Goal: Task Accomplishment & Management: Manage account settings

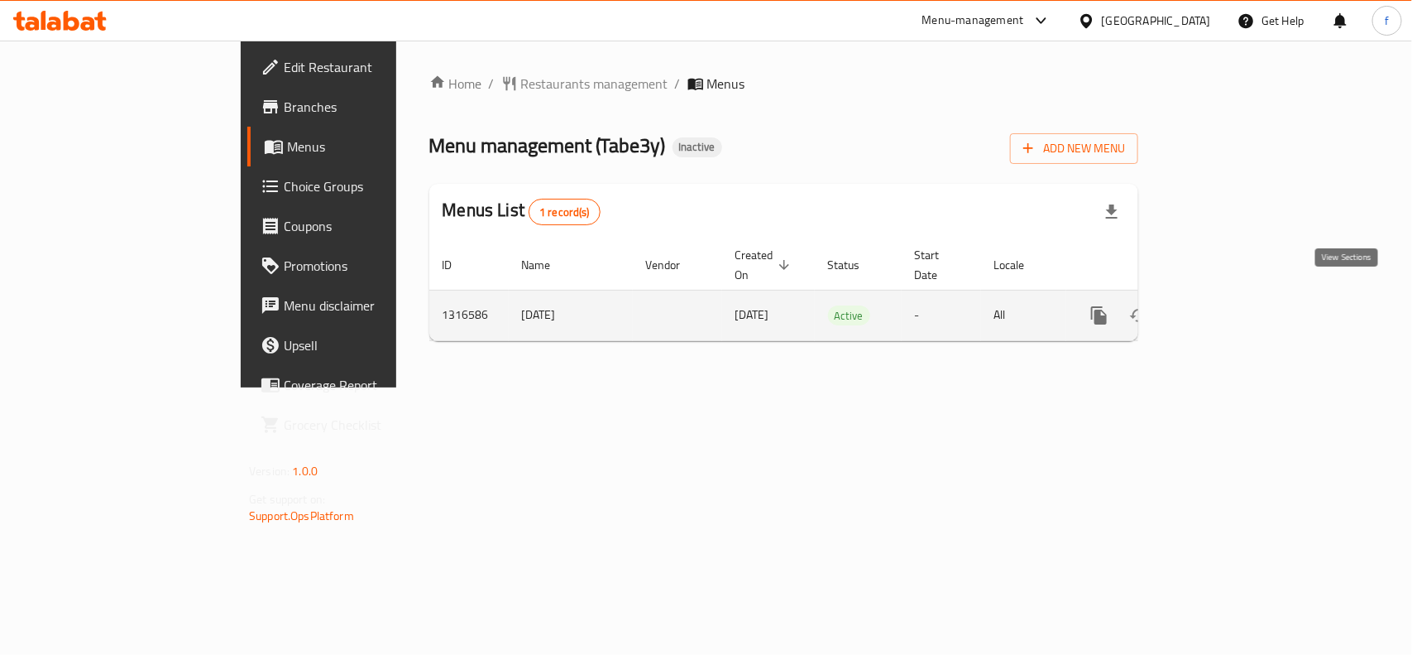
click at [1229, 305] on icon "enhanced table" at bounding box center [1219, 315] width 20 height 20
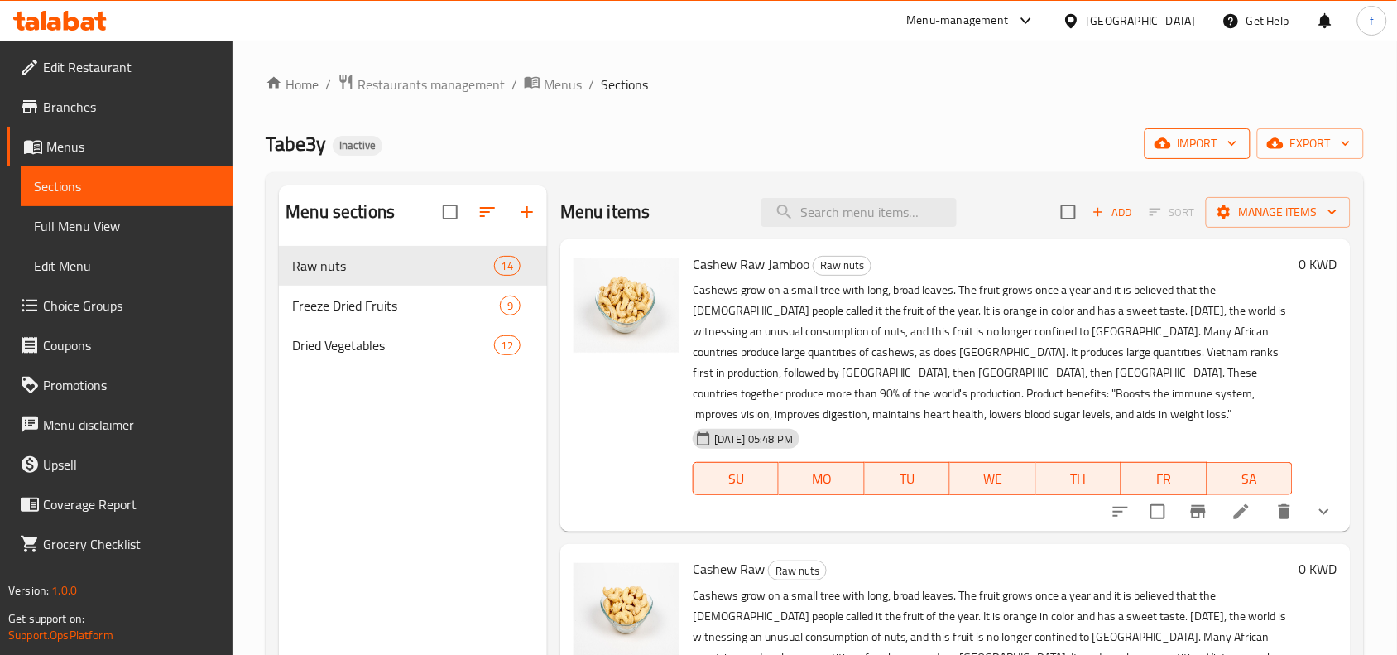
click at [1212, 146] on span "import" at bounding box center [1197, 143] width 79 height 21
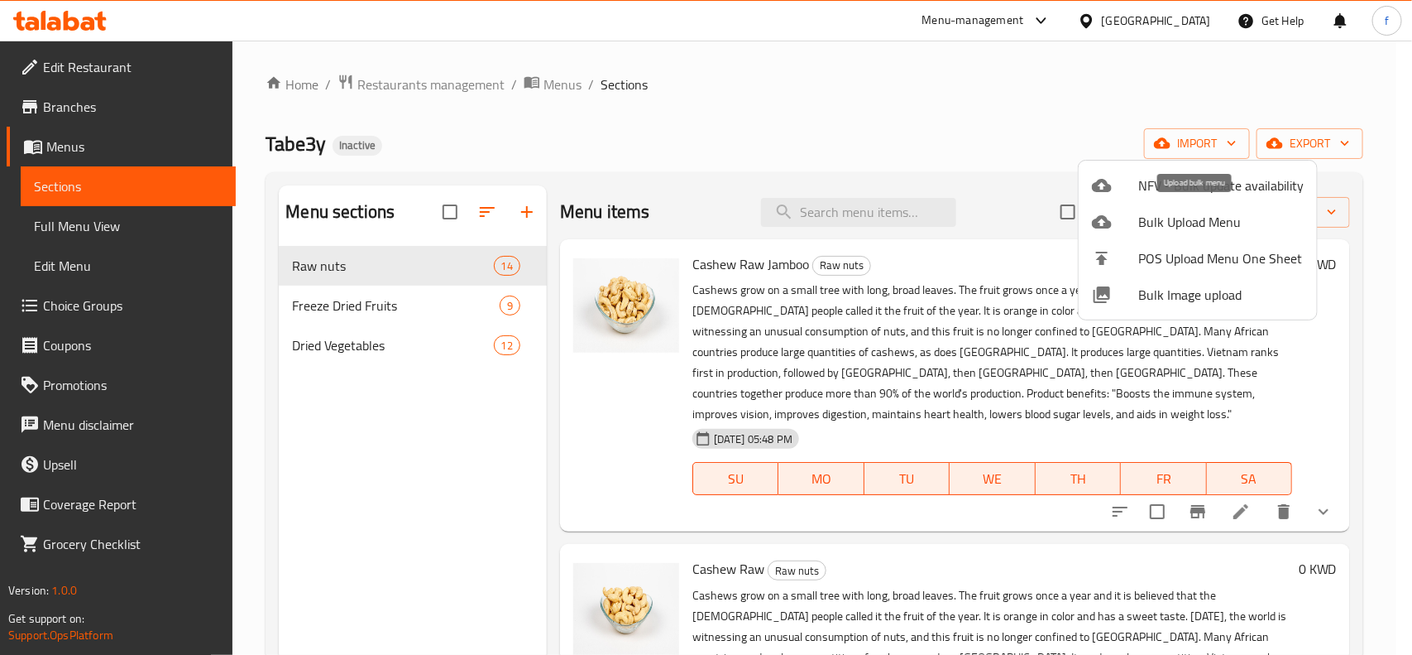
click at [1192, 225] on span "Bulk Upload Menu" at bounding box center [1221, 222] width 165 height 20
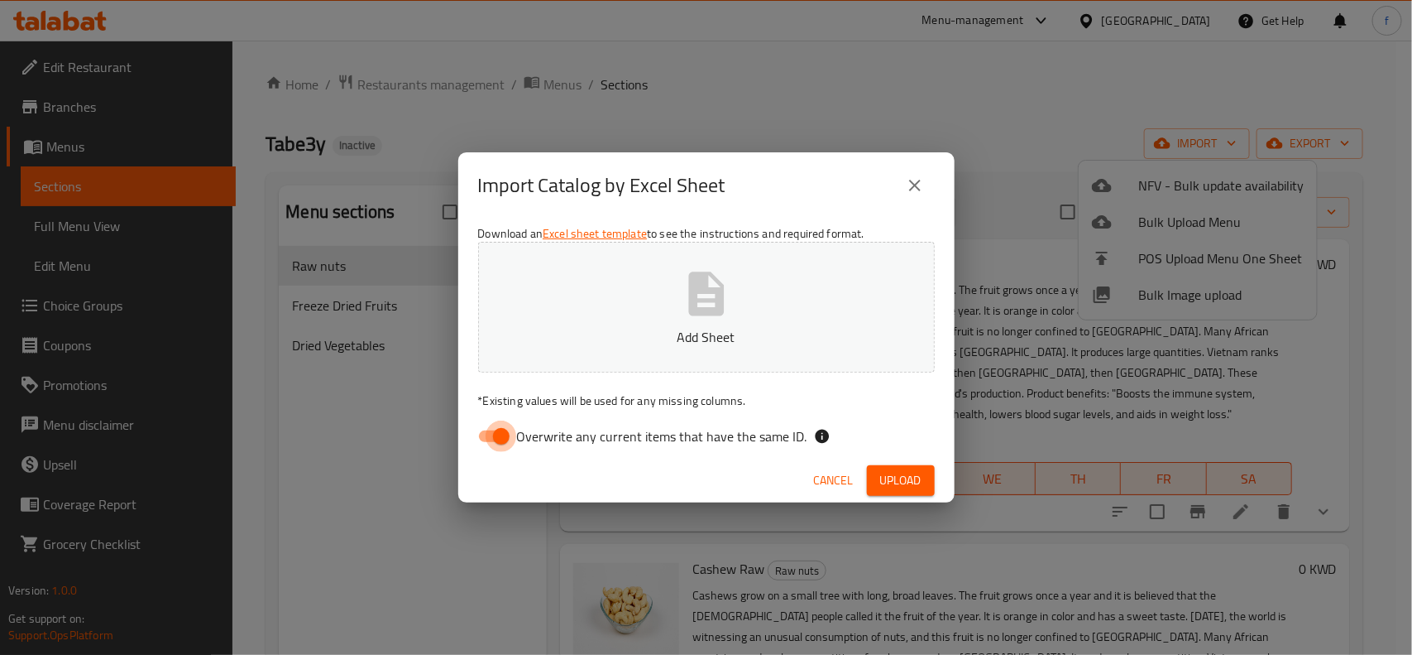
click at [498, 436] on input "Overwrite any current items that have the same ID." at bounding box center [501, 435] width 94 height 31
checkbox input "false"
click at [587, 349] on button "Add Sheet" at bounding box center [706, 307] width 457 height 131
click at [912, 473] on span "Upload" at bounding box center [900, 480] width 41 height 21
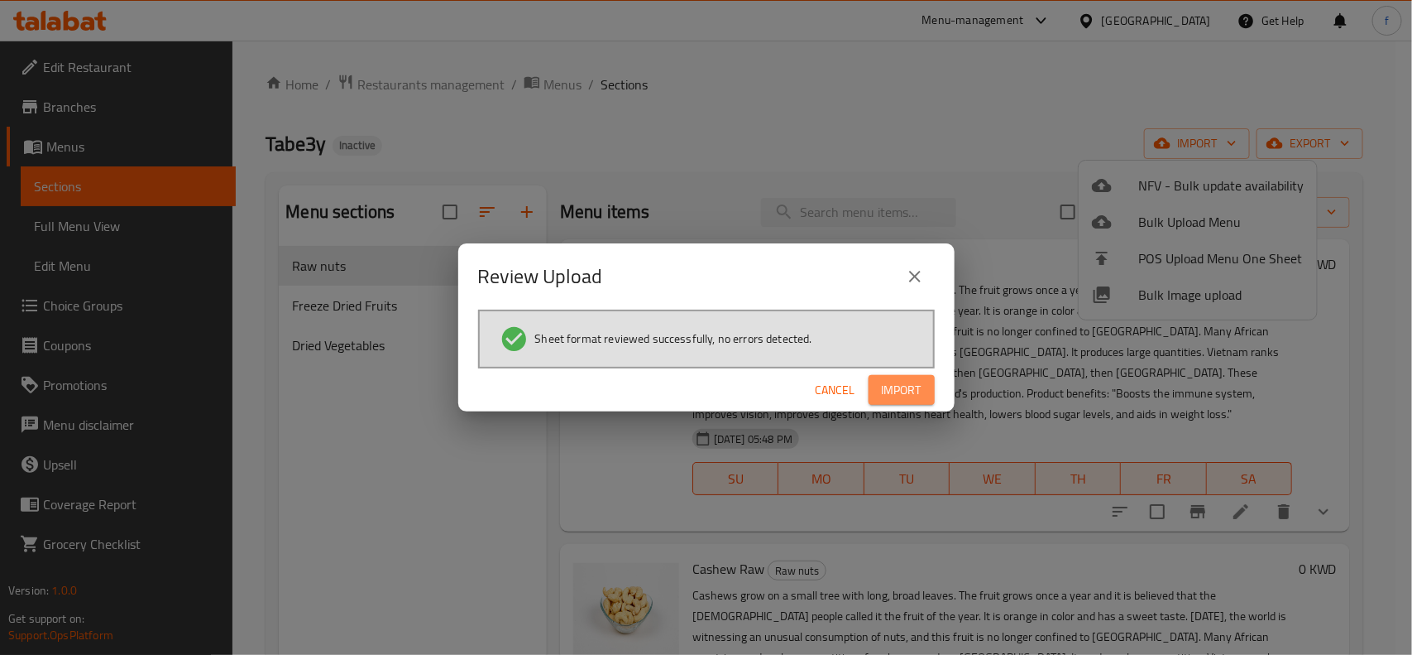
click at [914, 383] on span "Import" at bounding box center [902, 390] width 40 height 21
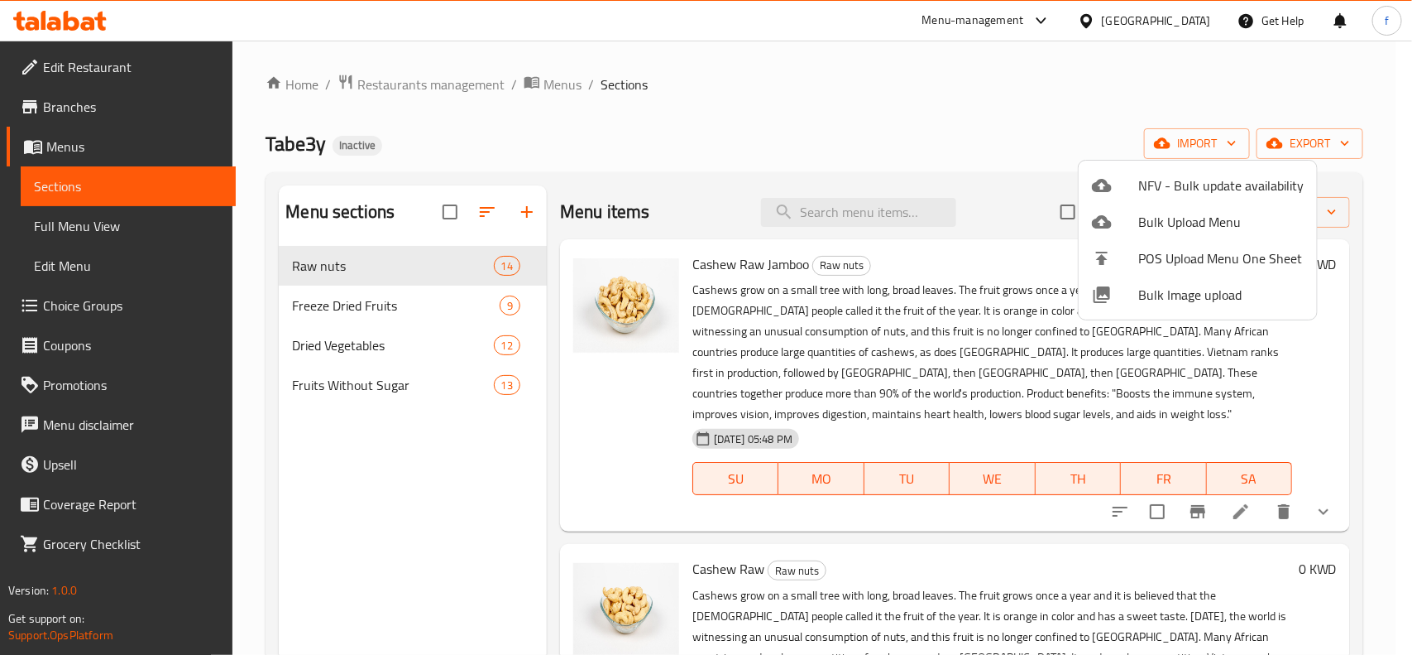
click at [394, 383] on div at bounding box center [706, 327] width 1412 height 655
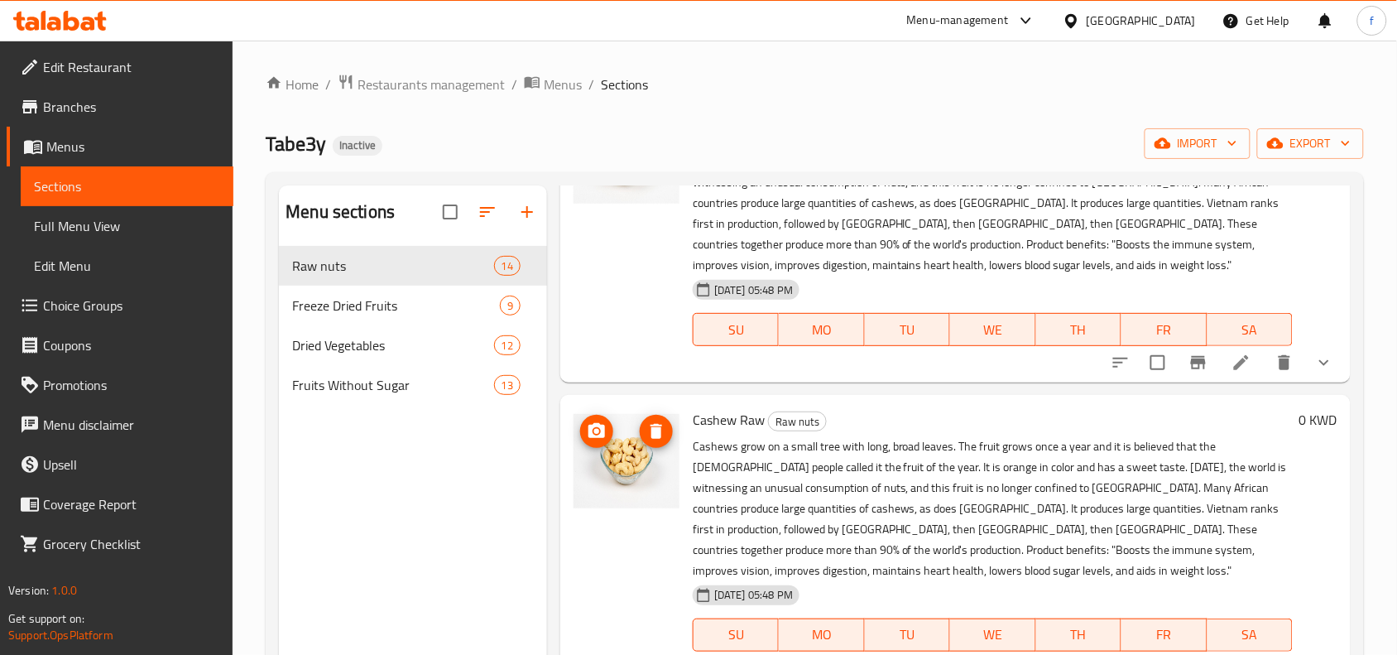
scroll to position [207, 0]
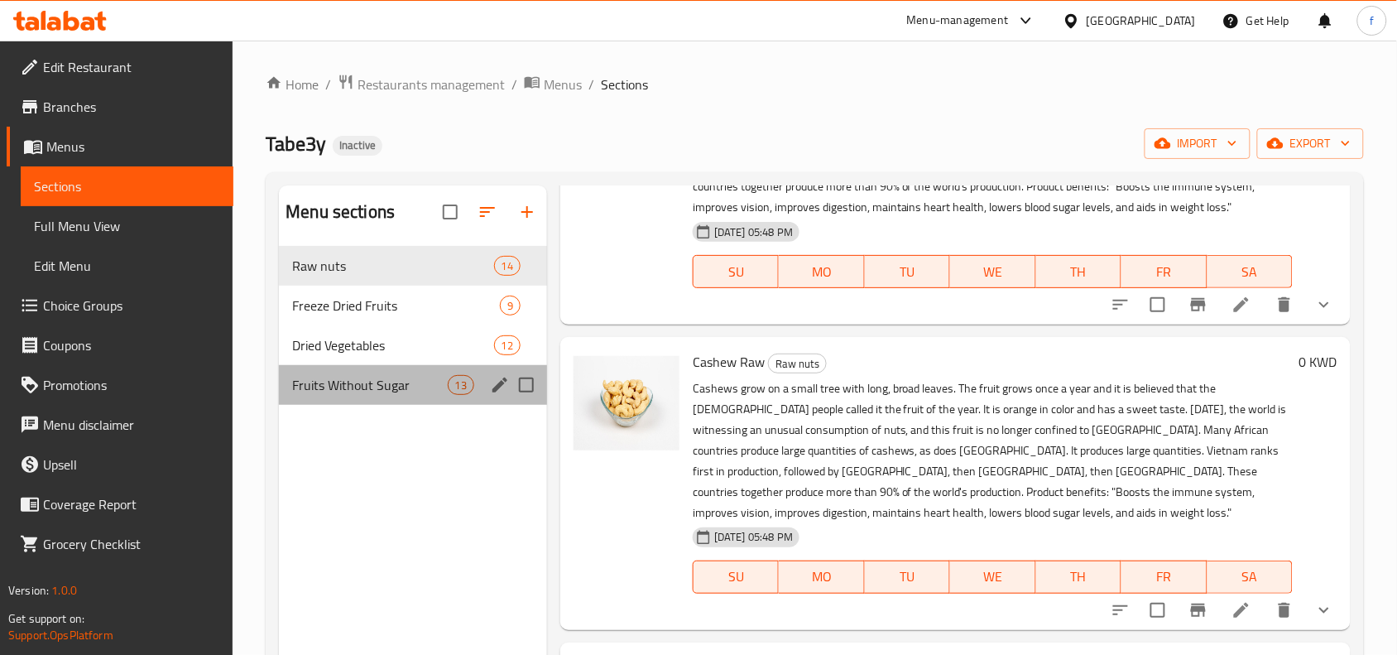
click at [435, 393] on span "Fruits Without Sugar" at bounding box center [369, 385] width 155 height 20
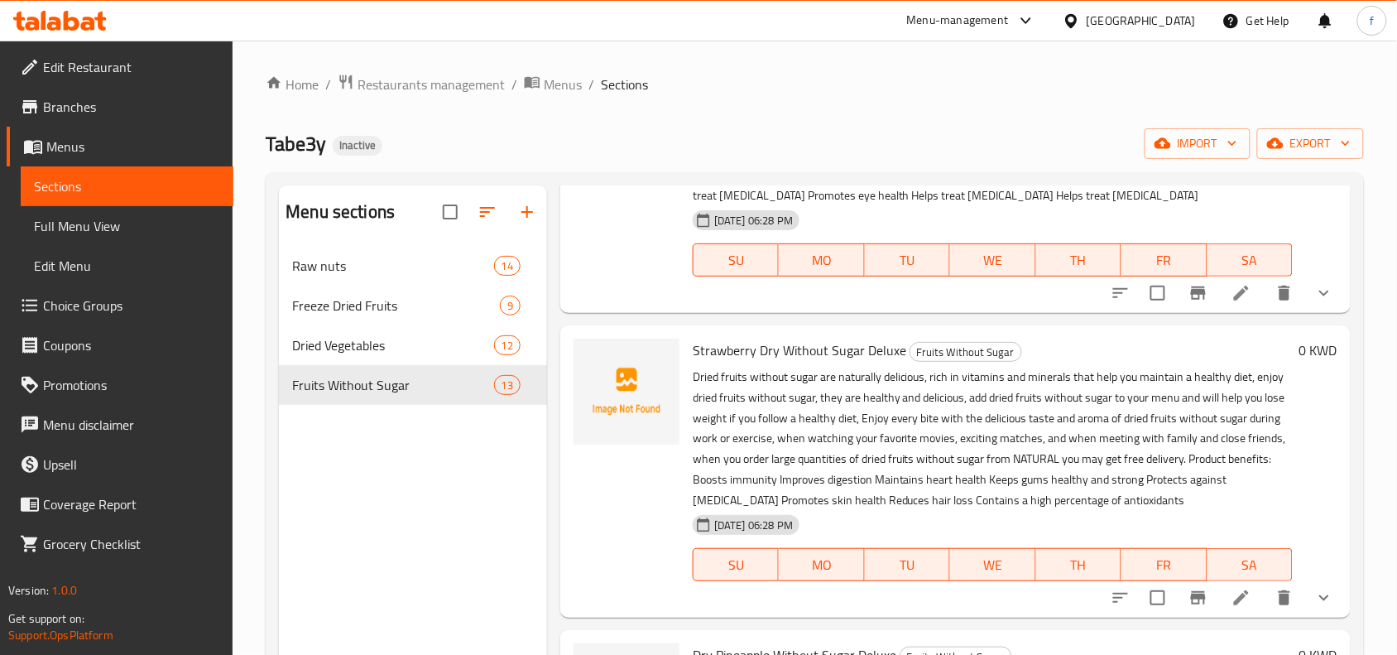
scroll to position [3368, 0]
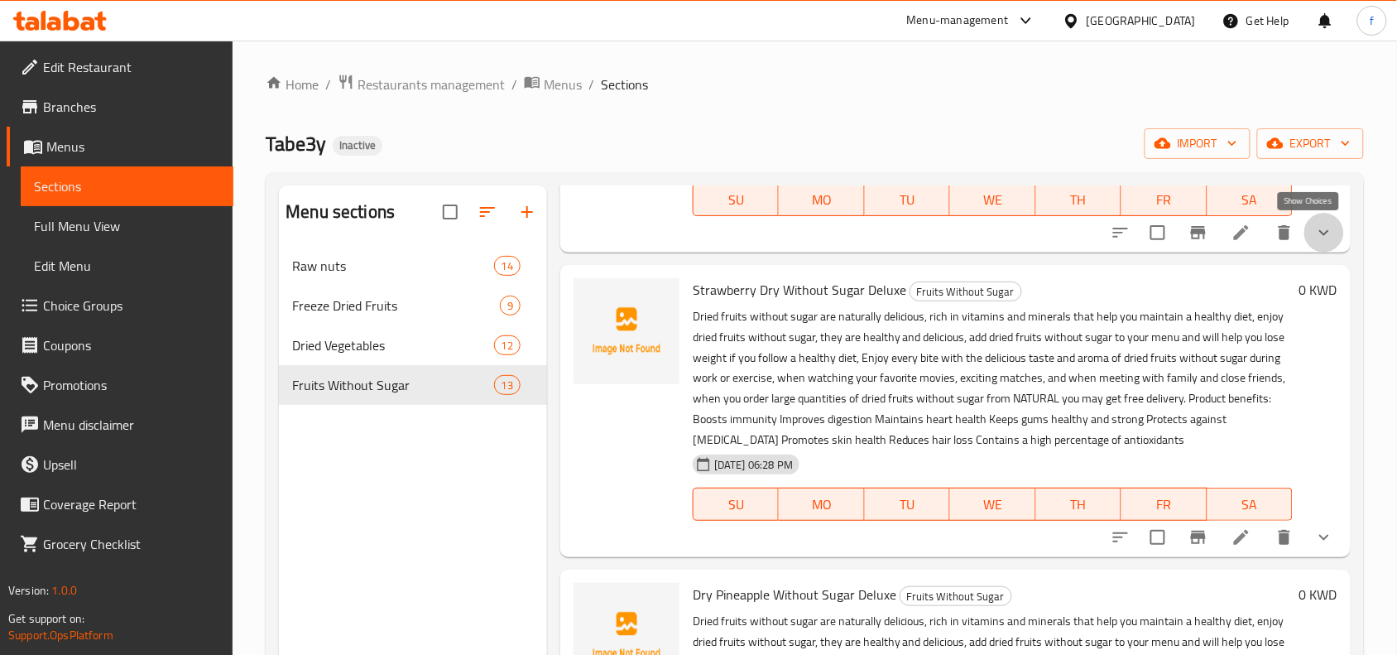
click at [1314, 228] on icon "show more" at bounding box center [1324, 233] width 20 height 20
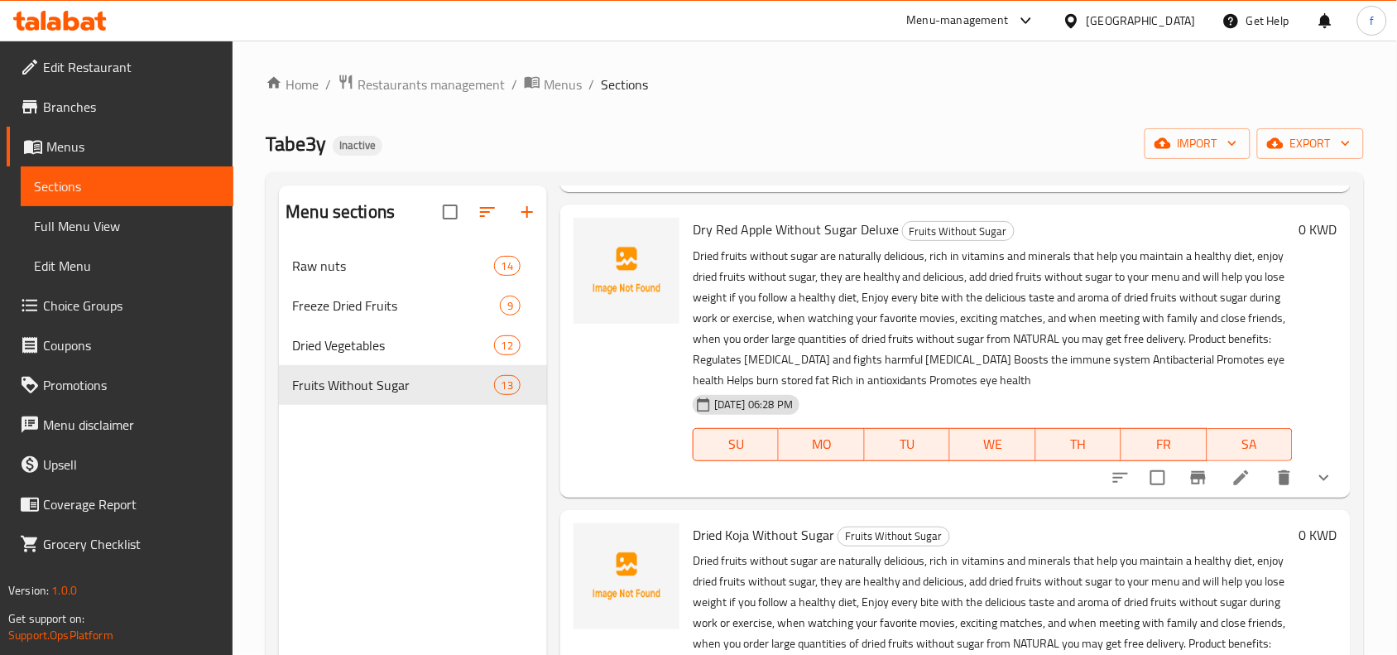
scroll to position [2644, 0]
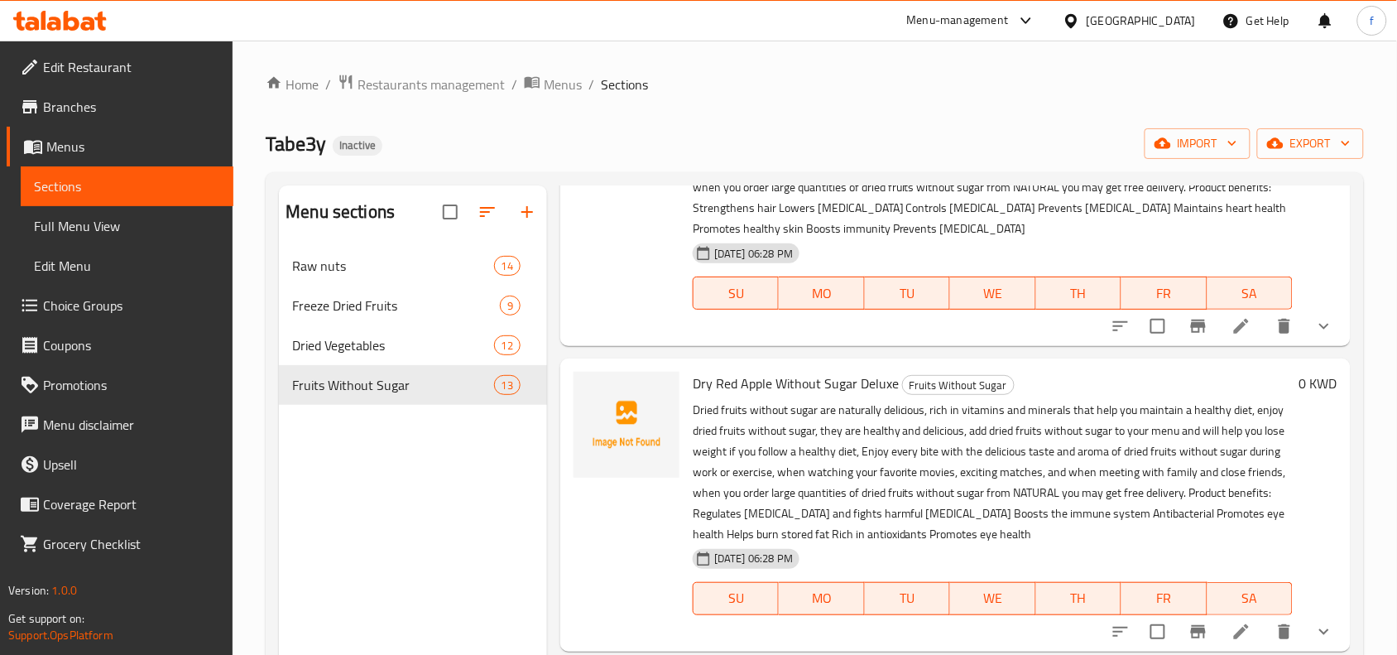
click at [1314, 321] on icon "show more" at bounding box center [1324, 326] width 20 height 20
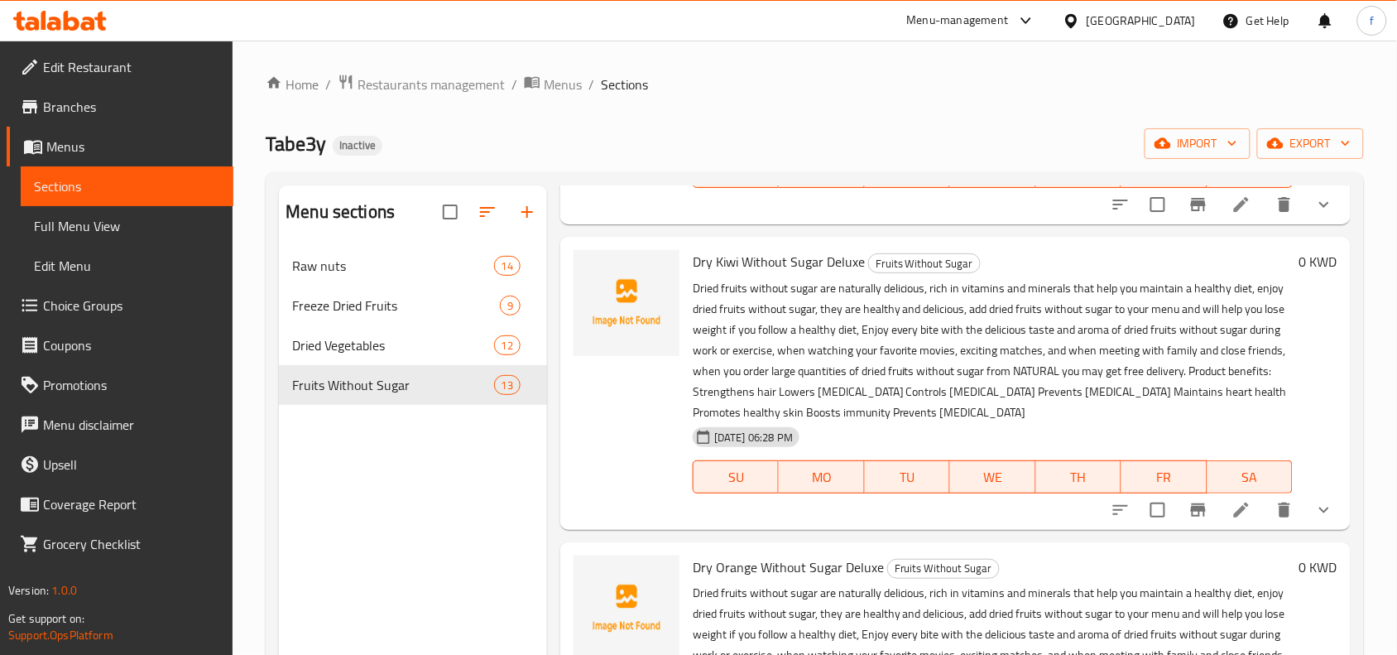
scroll to position [2127, 0]
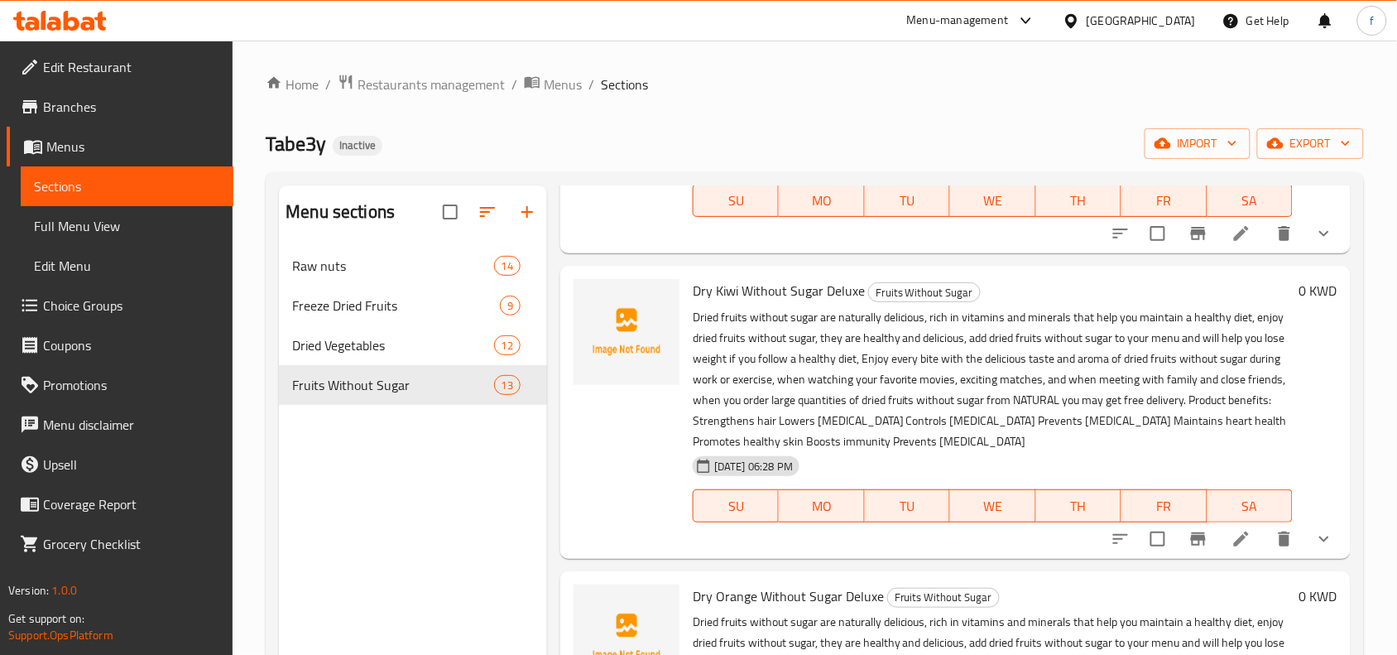
click at [1311, 548] on button "show more" at bounding box center [1324, 539] width 40 height 40
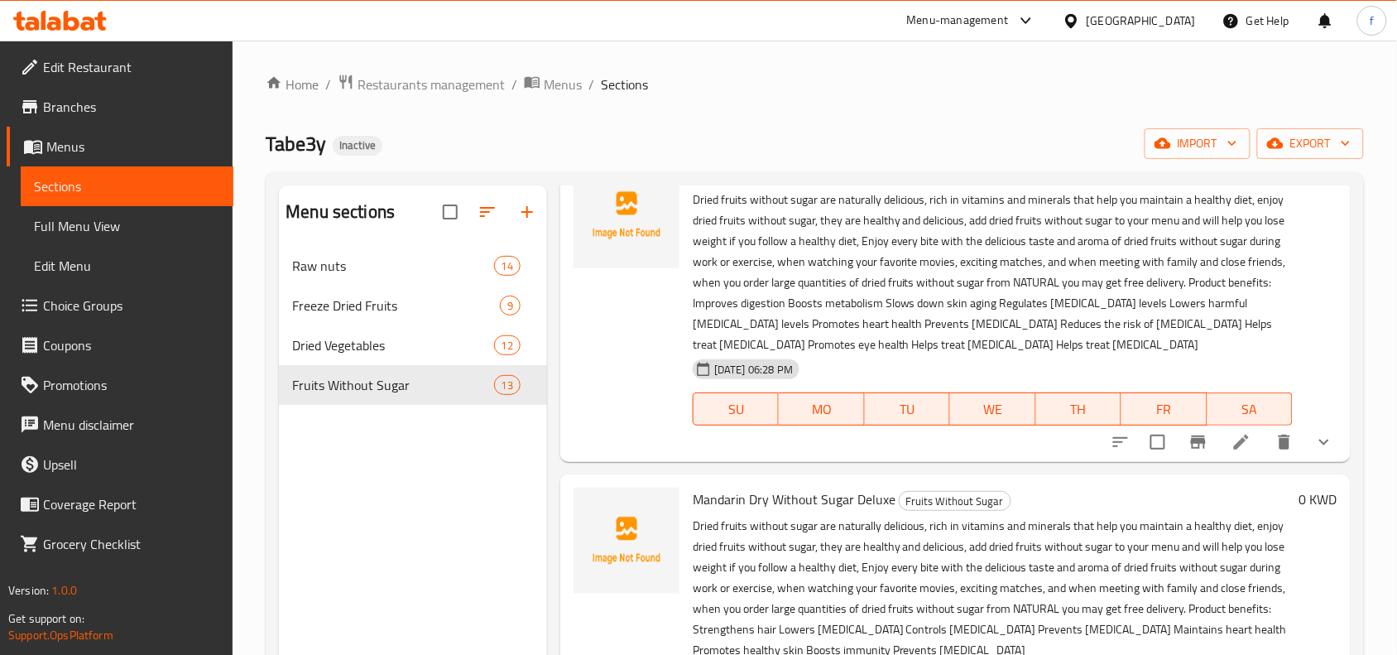
scroll to position [1610, 0]
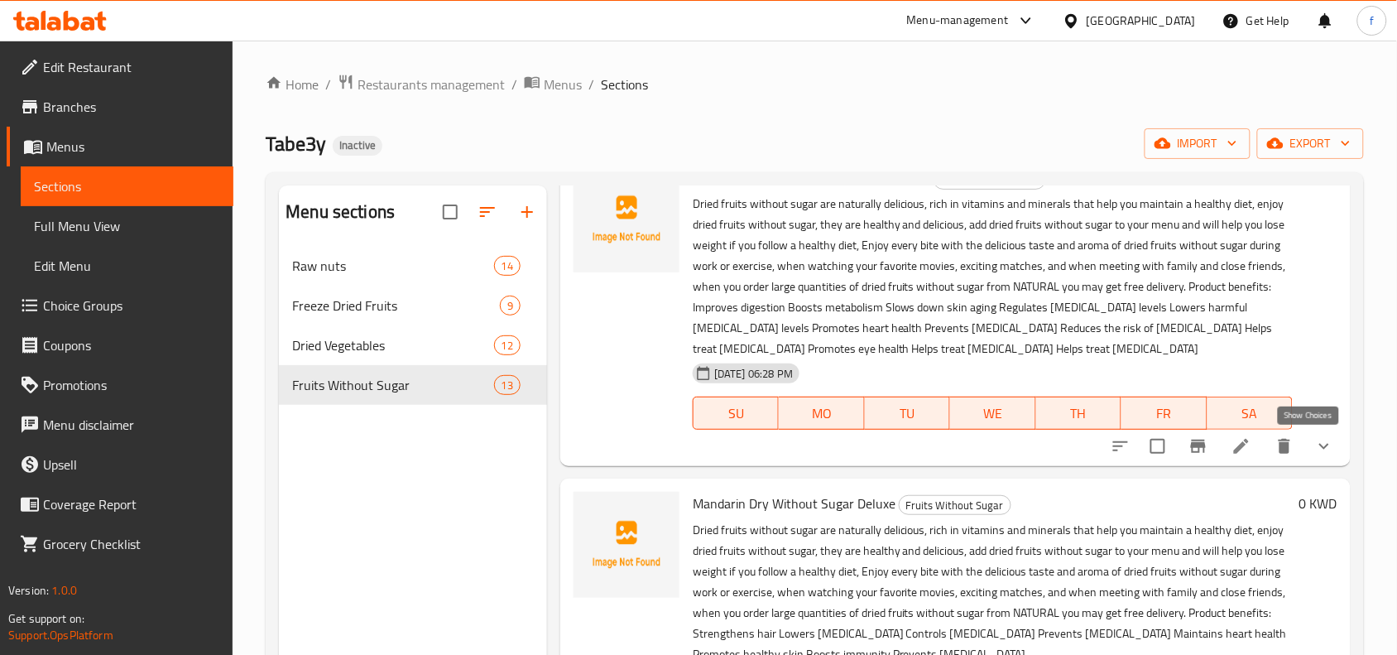
click at [1316, 443] on icon "show more" at bounding box center [1324, 446] width 20 height 20
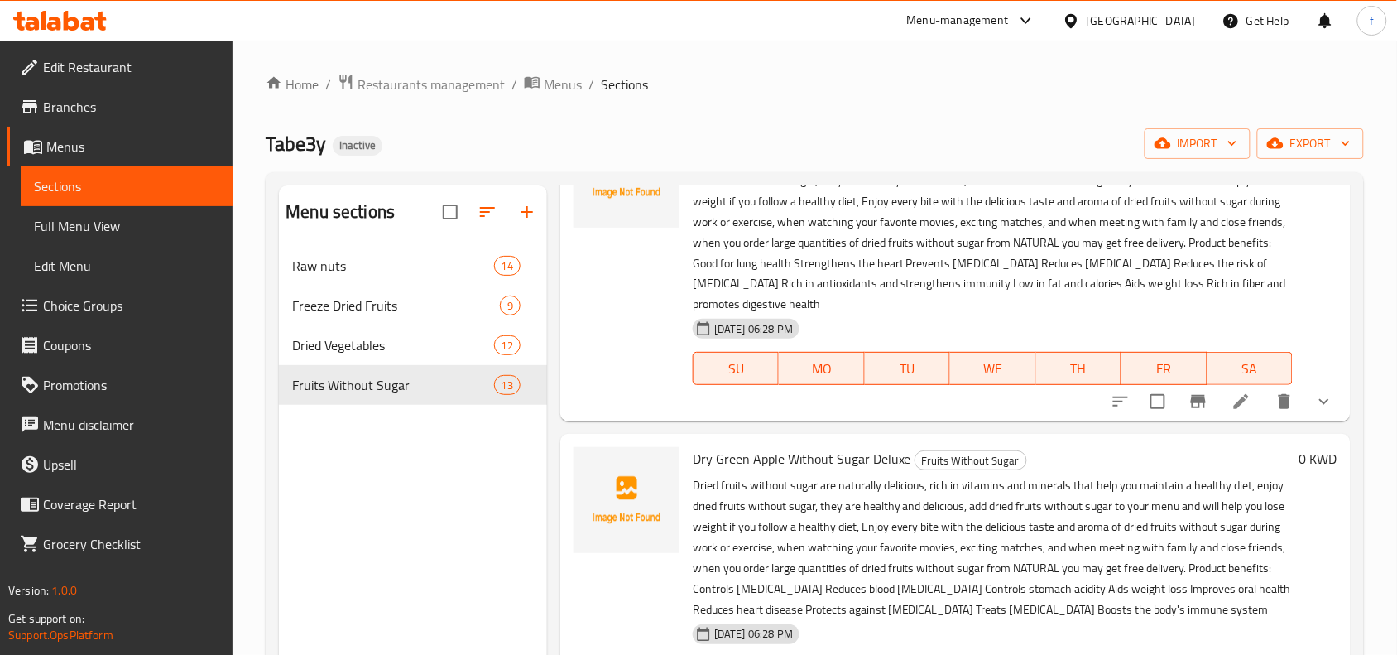
scroll to position [990, 0]
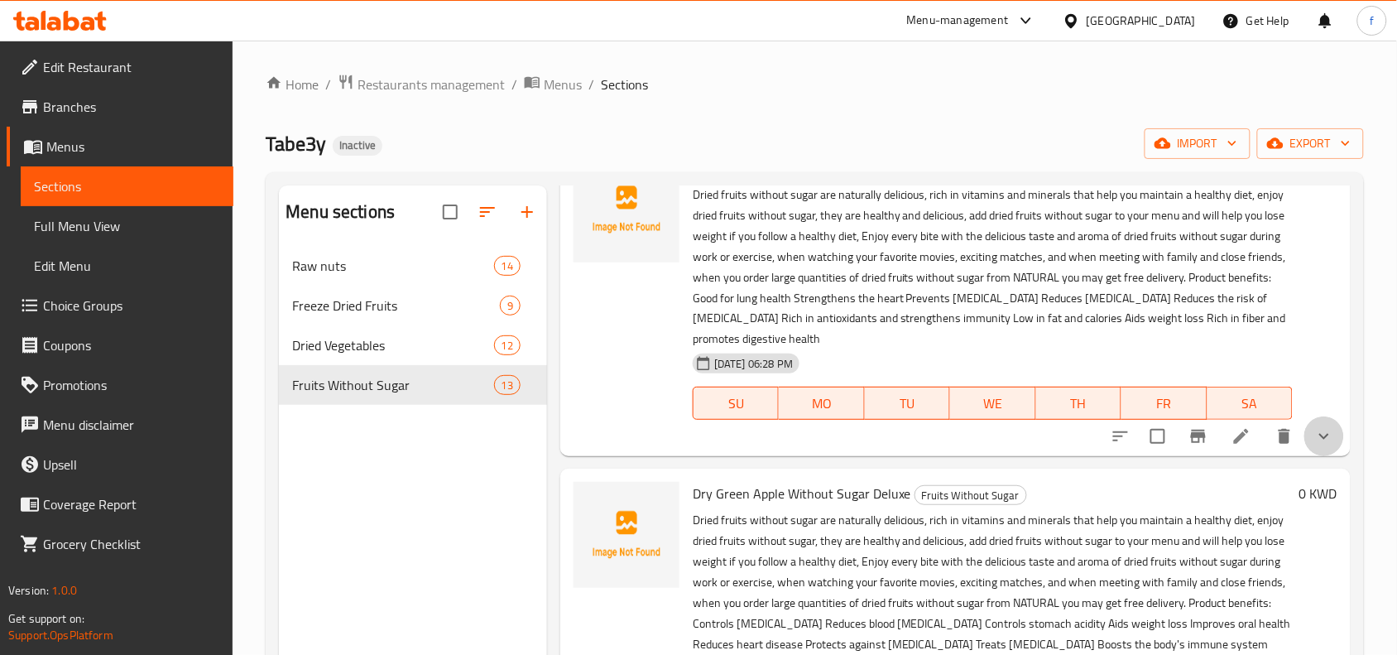
click at [1310, 424] on button "show more" at bounding box center [1324, 436] width 40 height 40
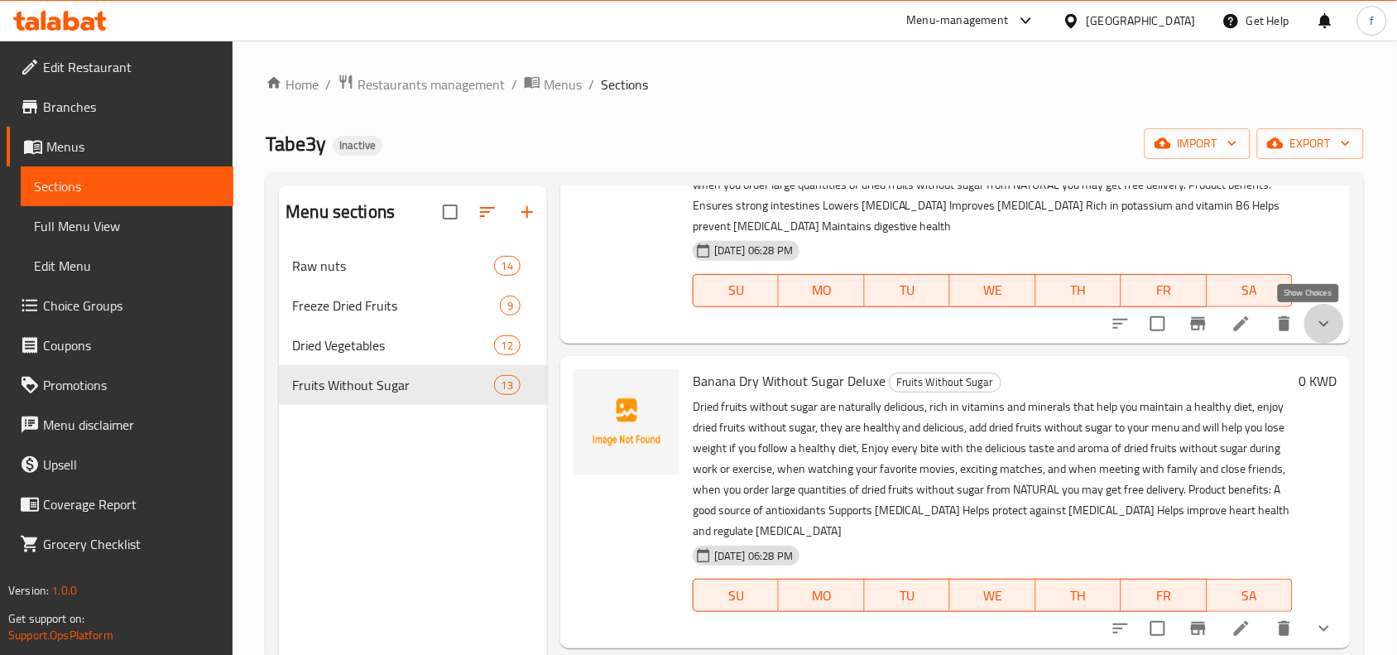
click at [1314, 315] on icon "show more" at bounding box center [1324, 324] width 20 height 20
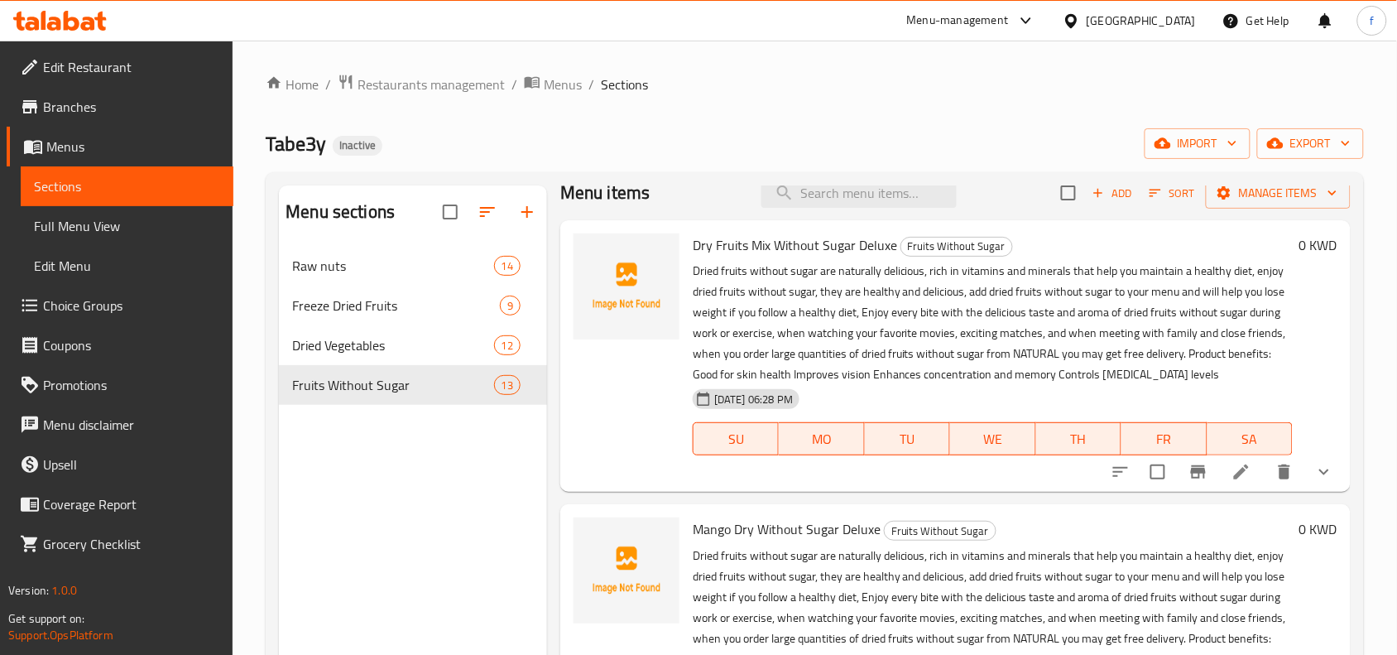
scroll to position [0, 0]
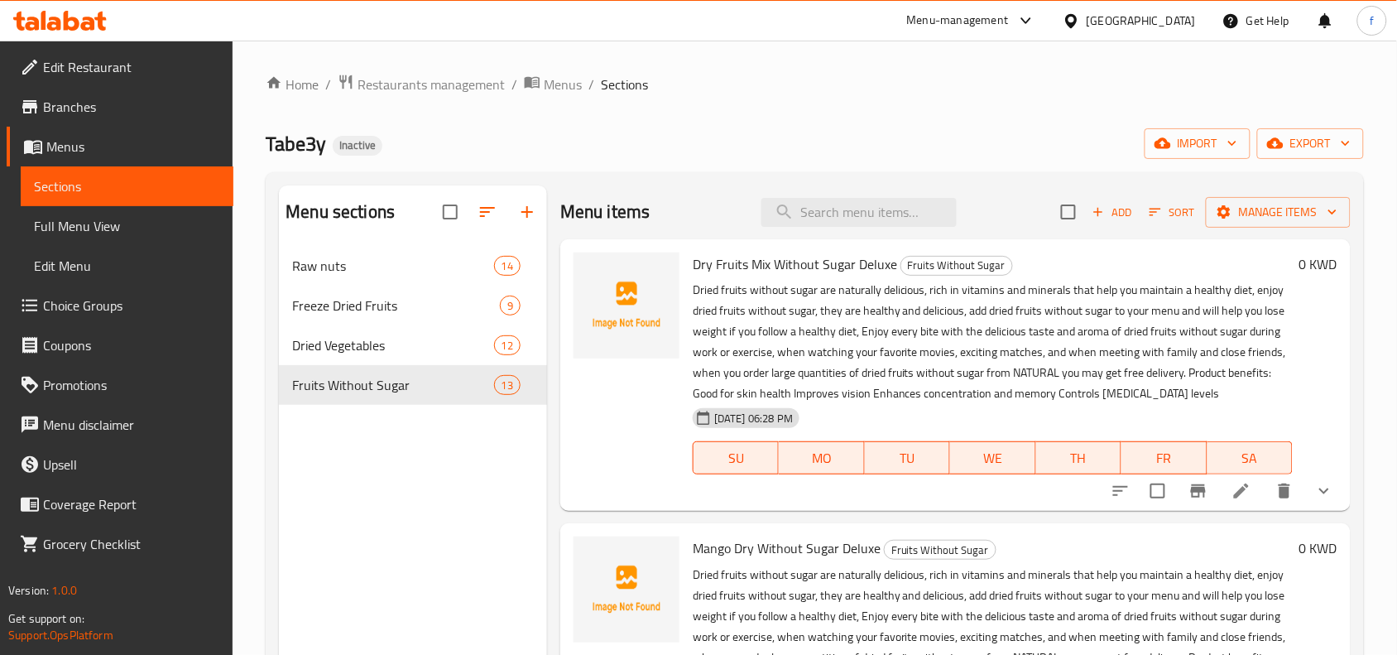
click at [1314, 492] on icon "show more" at bounding box center [1324, 491] width 20 height 20
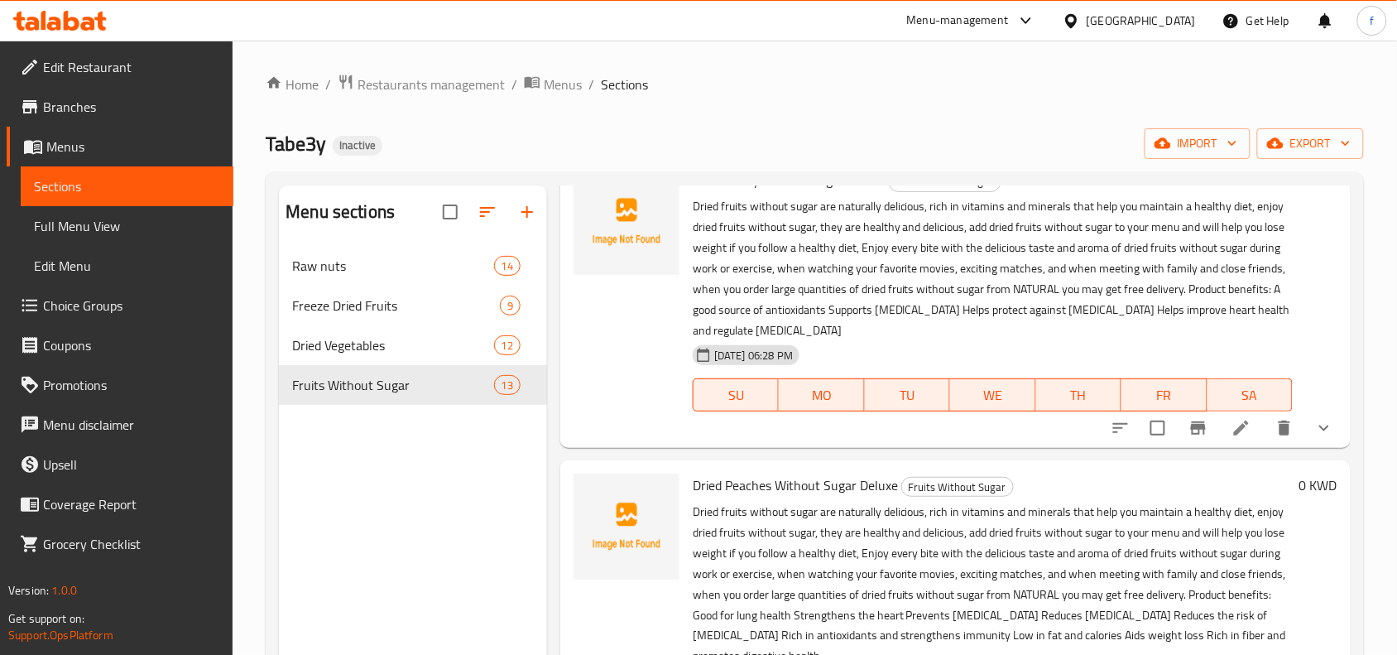
scroll to position [1138, 0]
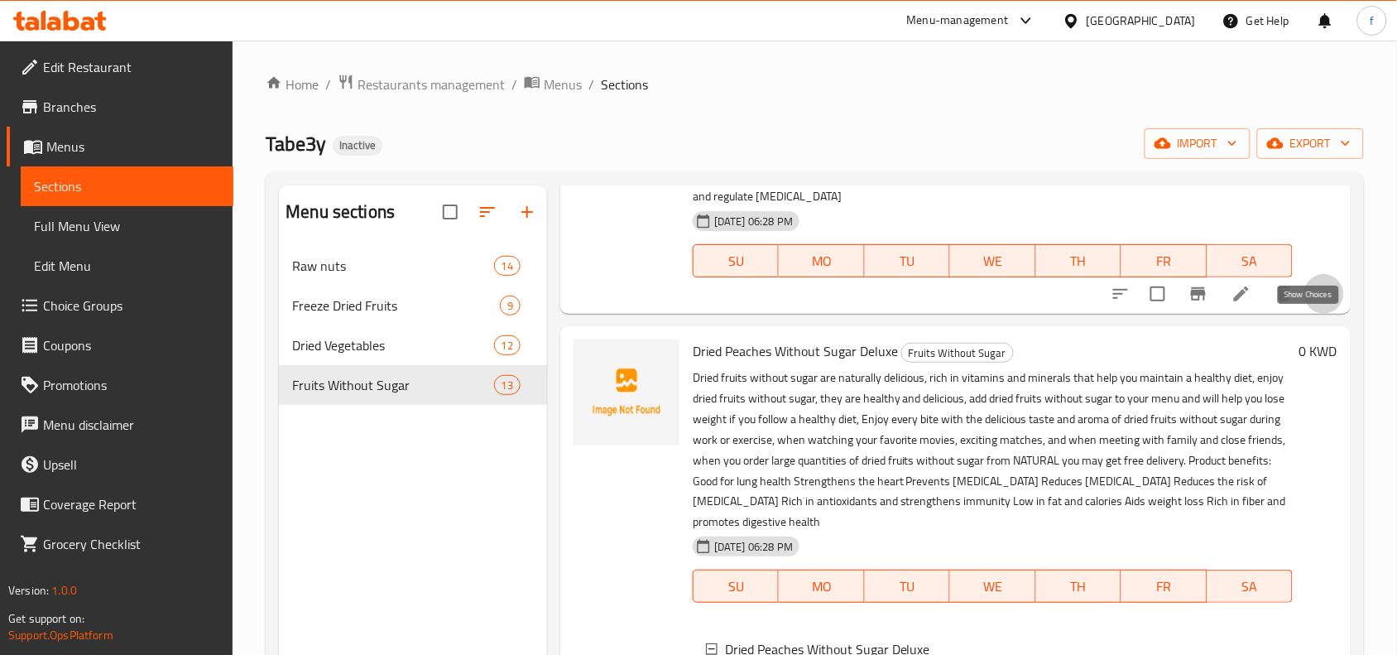
click at [1314, 304] on icon "show more" at bounding box center [1324, 294] width 20 height 20
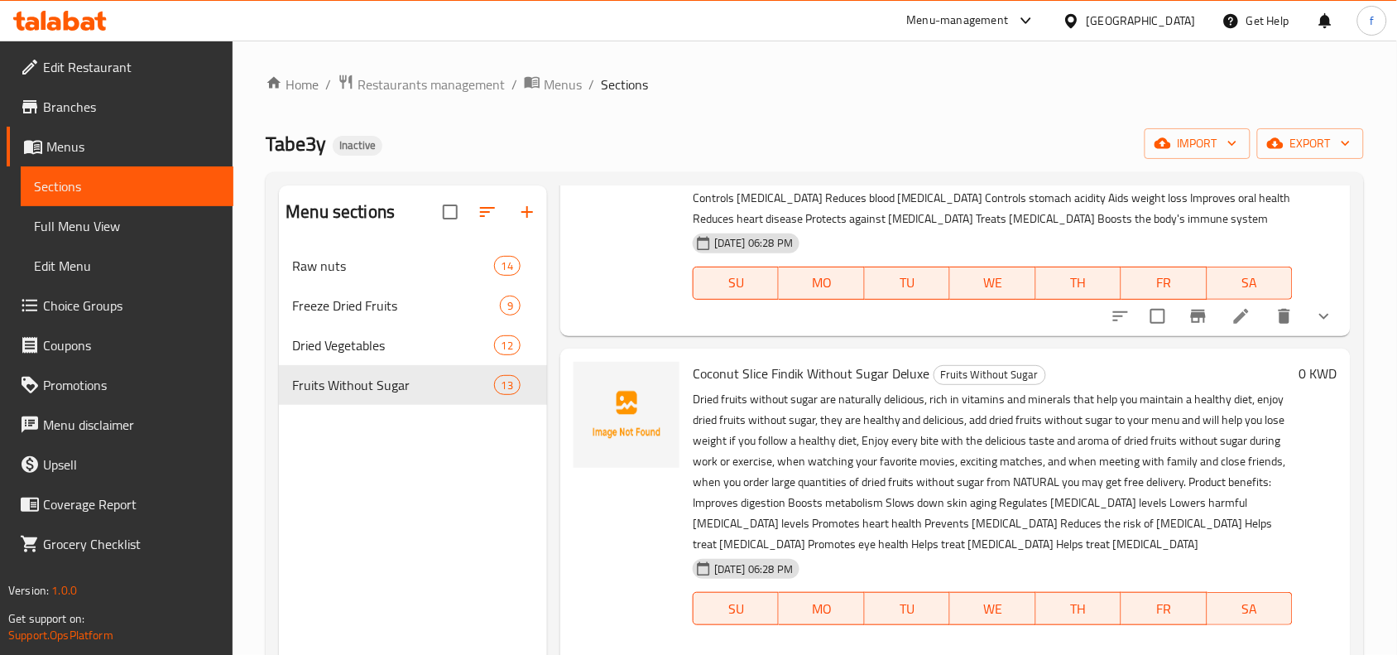
scroll to position [2069, 0]
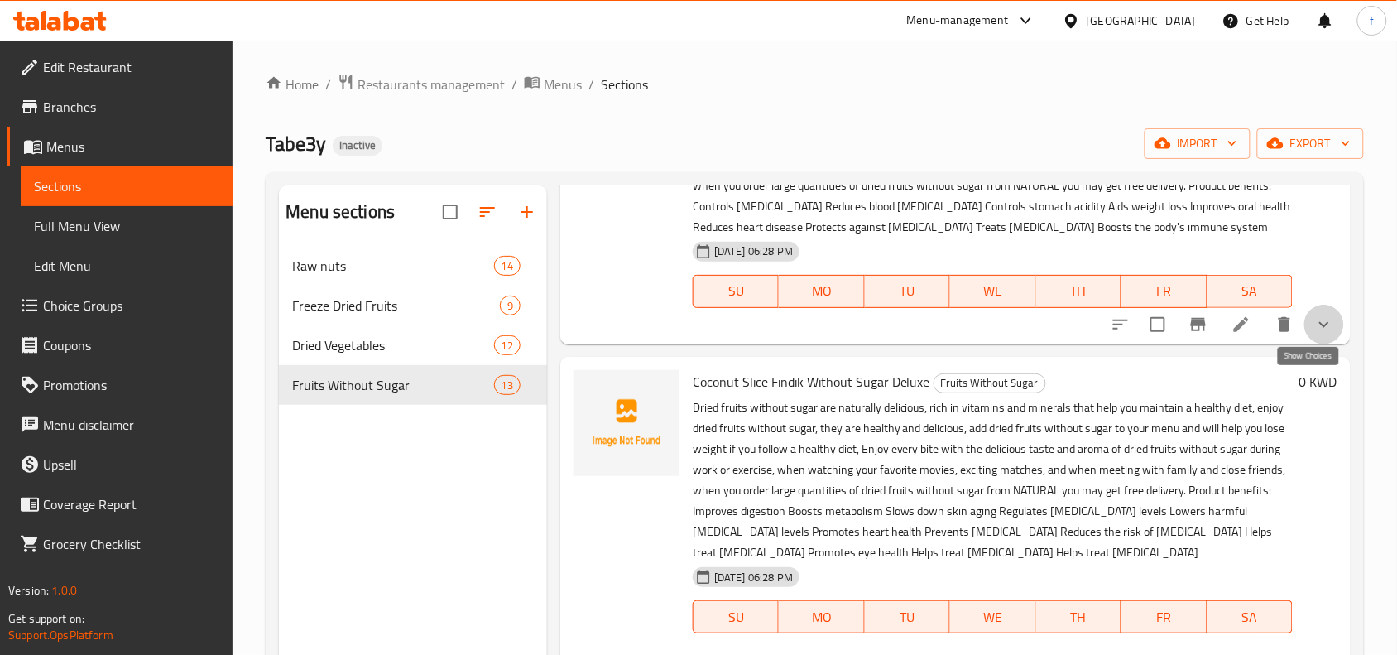
click at [1316, 334] on icon "show more" at bounding box center [1324, 324] width 20 height 20
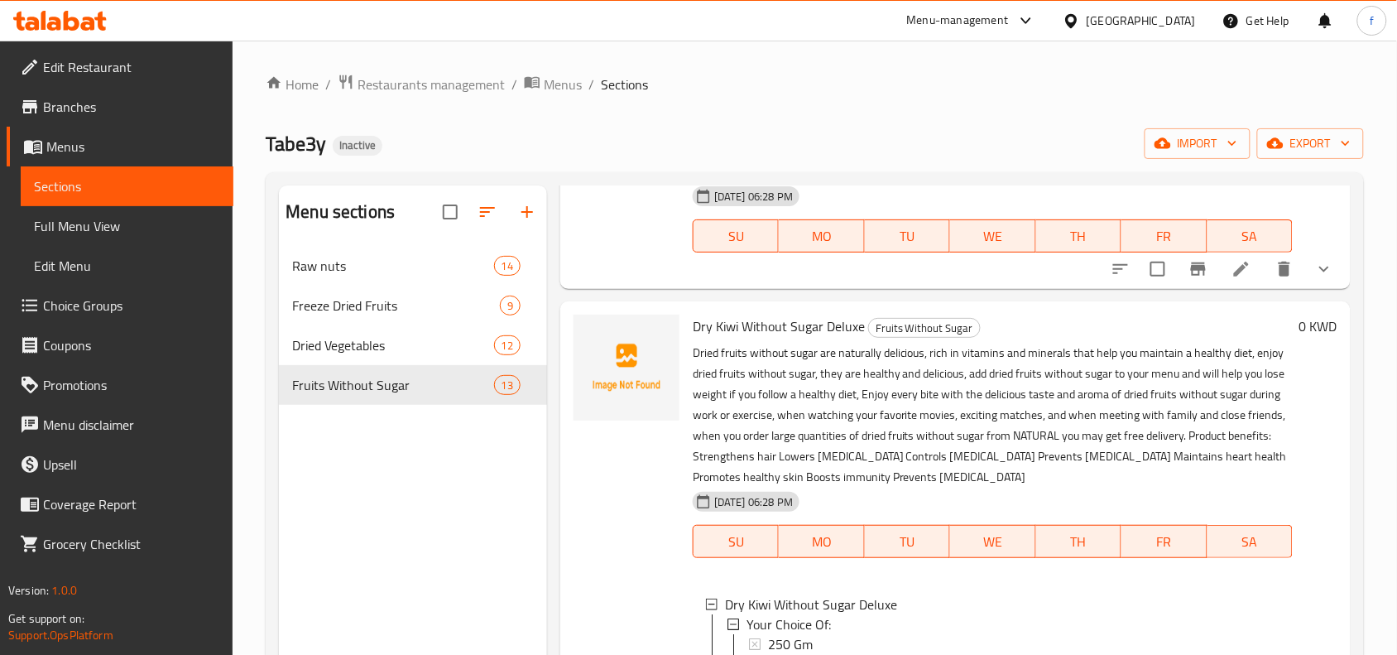
scroll to position [3206, 0]
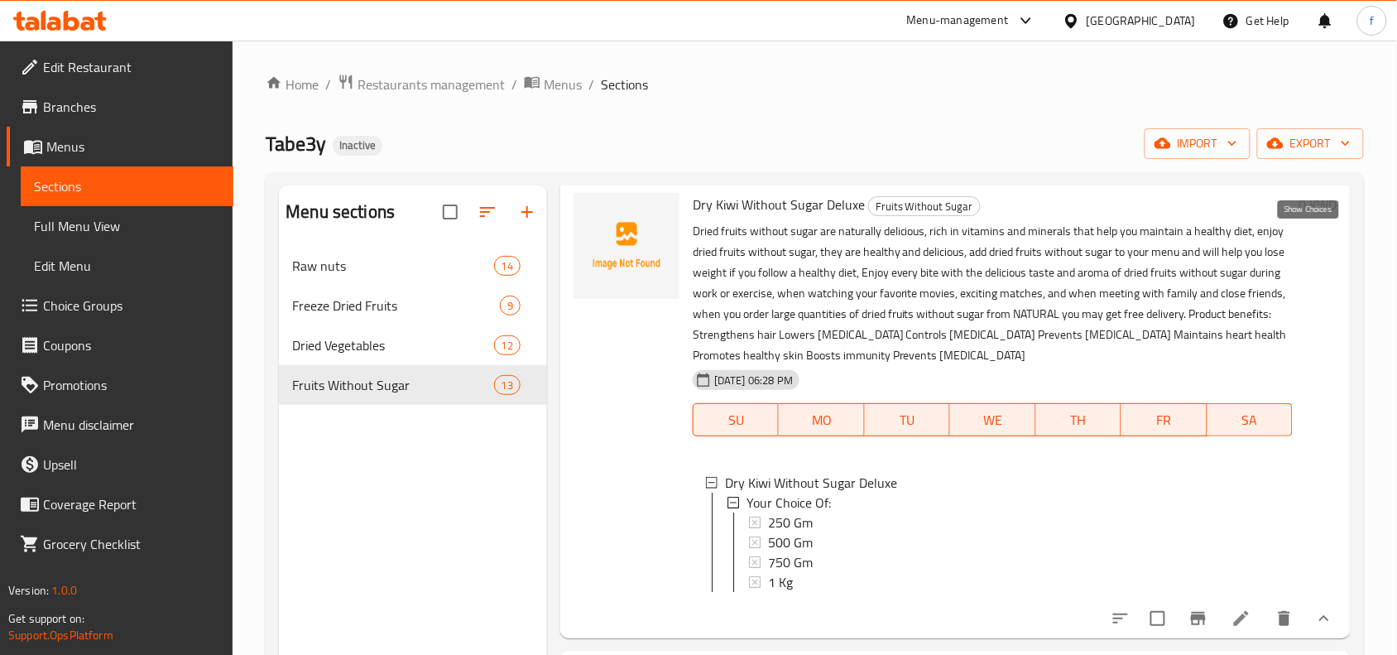
click at [1316, 157] on icon "show more" at bounding box center [1324, 147] width 20 height 20
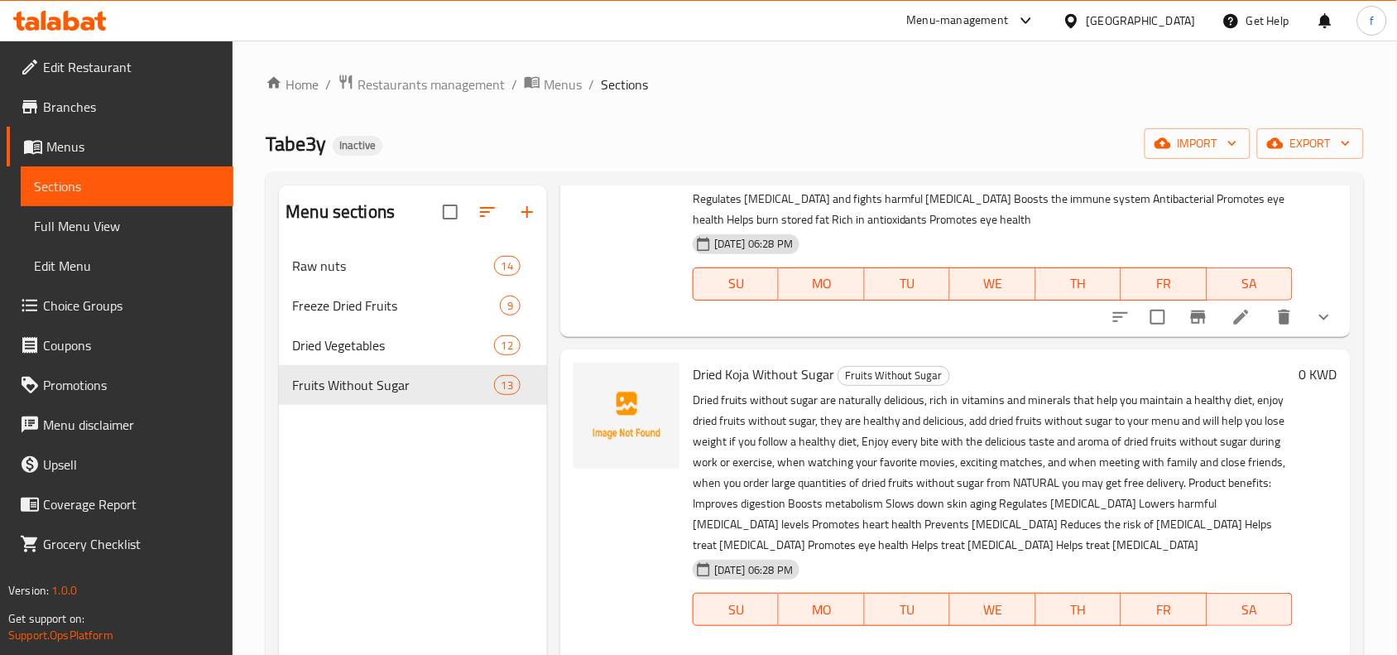
scroll to position [4447, 0]
click at [1314, 328] on icon "show more" at bounding box center [1324, 318] width 20 height 20
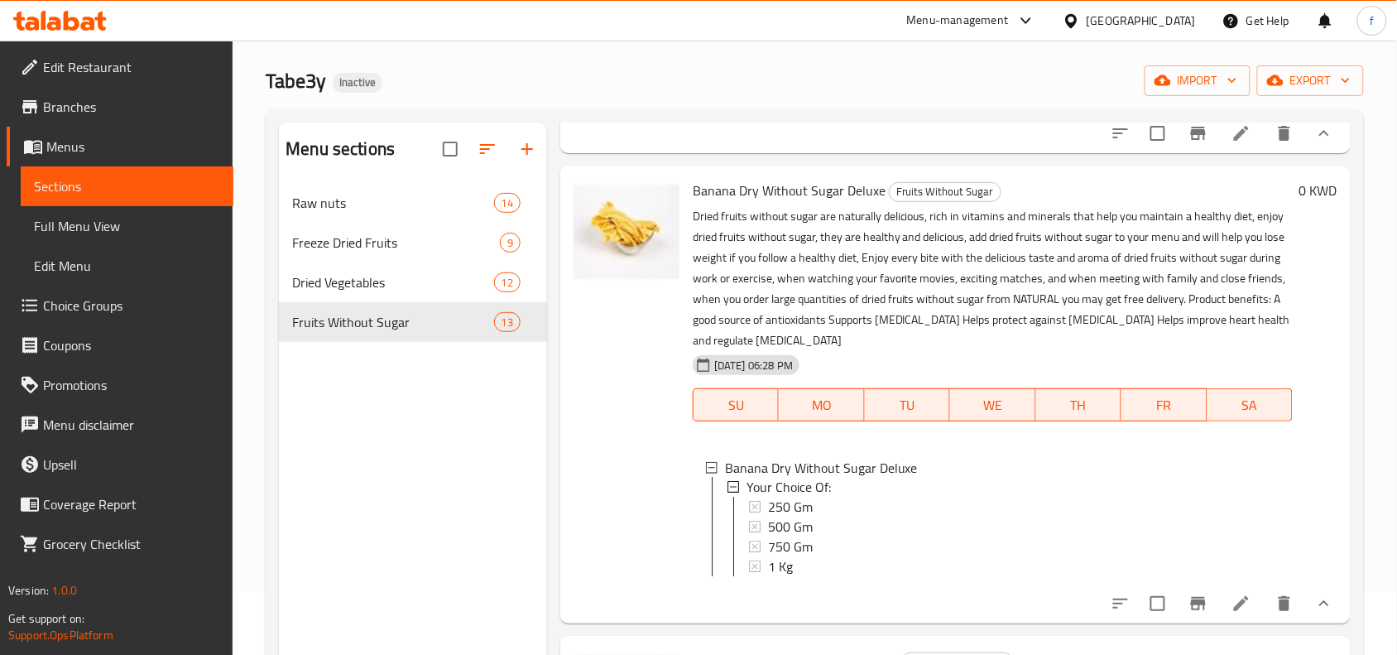
scroll to position [26, 0]
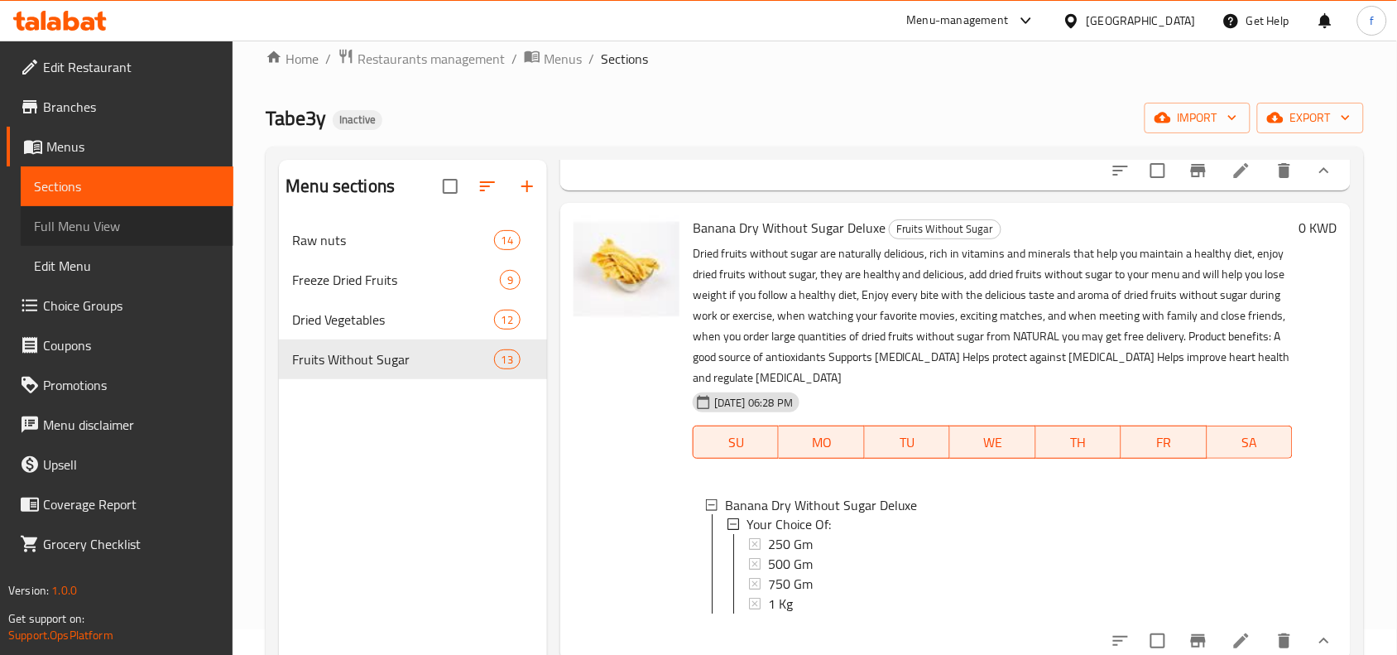
click at [103, 226] on span "Full Menu View" at bounding box center [127, 226] width 186 height 20
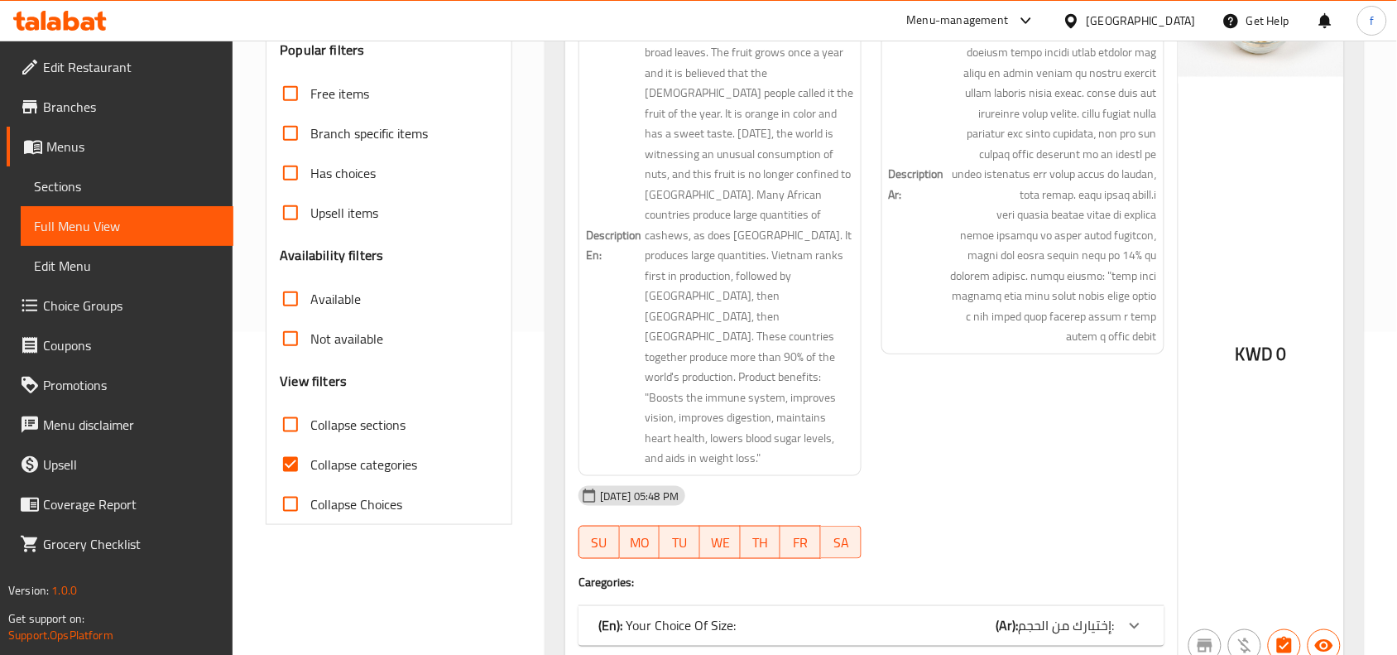
scroll to position [439, 0]
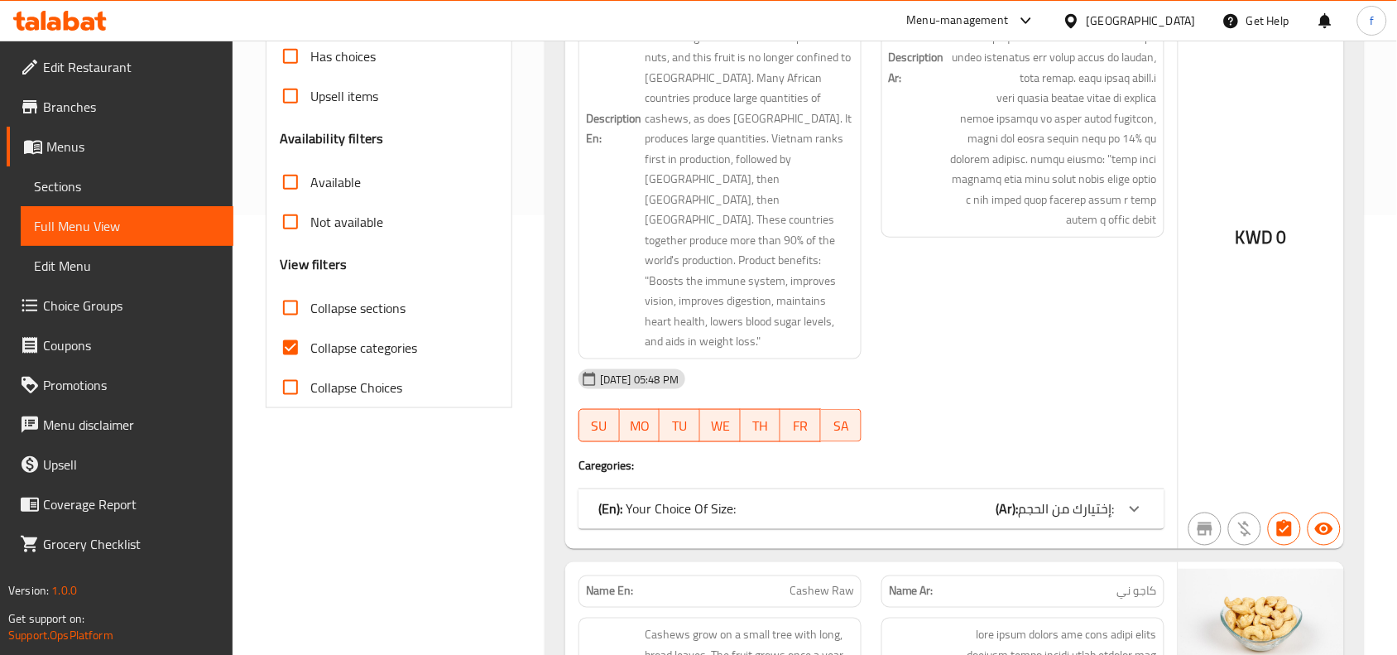
click at [285, 348] on input "Collapse categories" at bounding box center [291, 348] width 40 height 40
checkbox input "false"
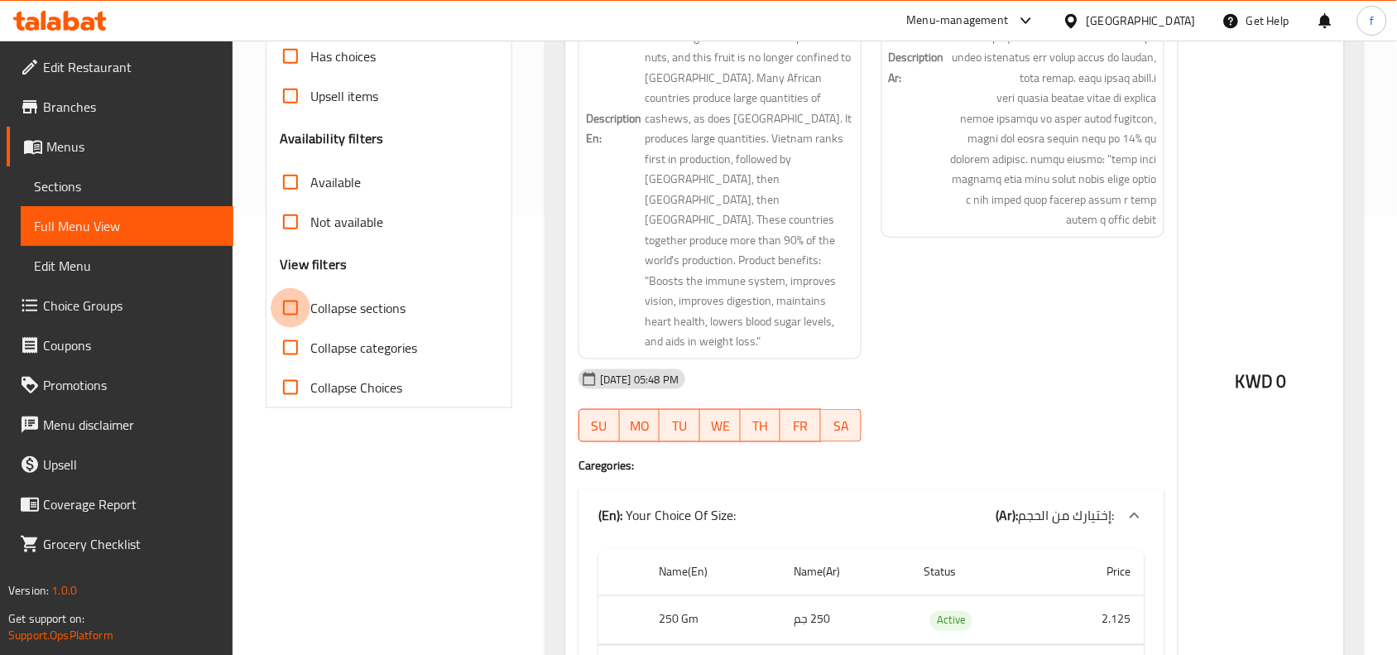
click at [288, 309] on input "Collapse sections" at bounding box center [291, 308] width 40 height 40
checkbox input "true"
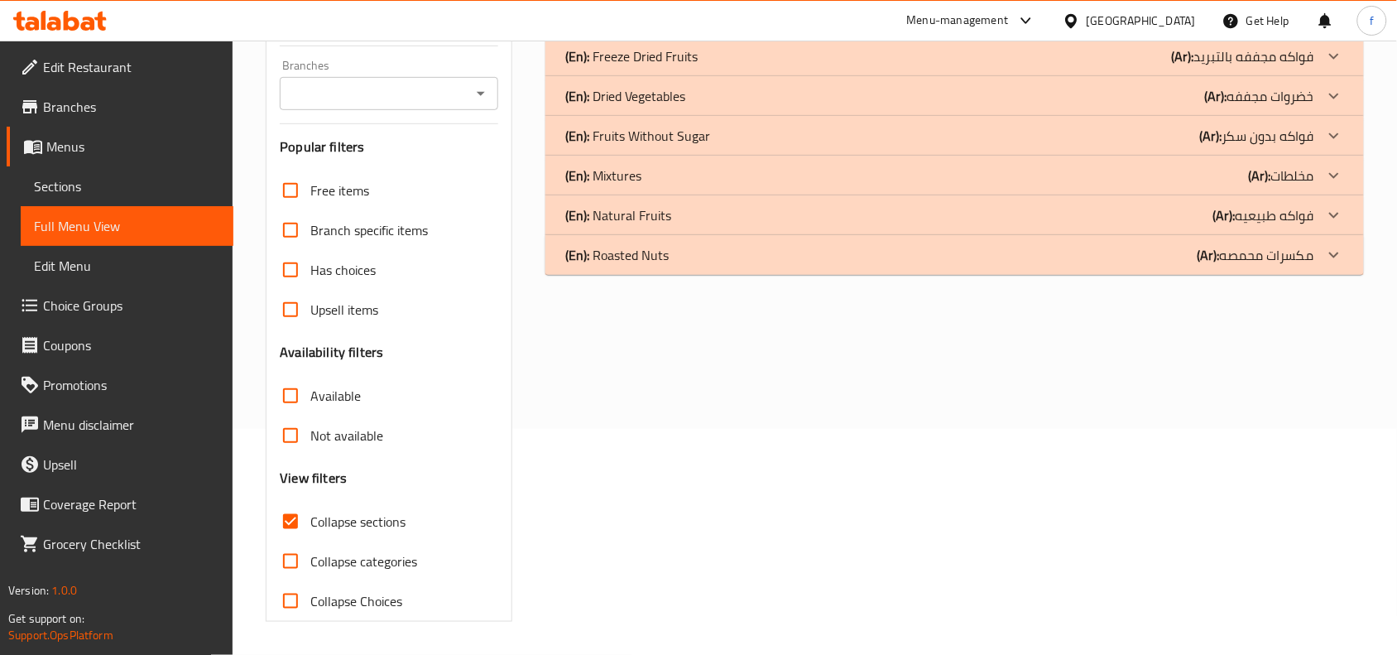
scroll to position [226, 0]
click at [1335, 132] on icon at bounding box center [1334, 136] width 20 height 20
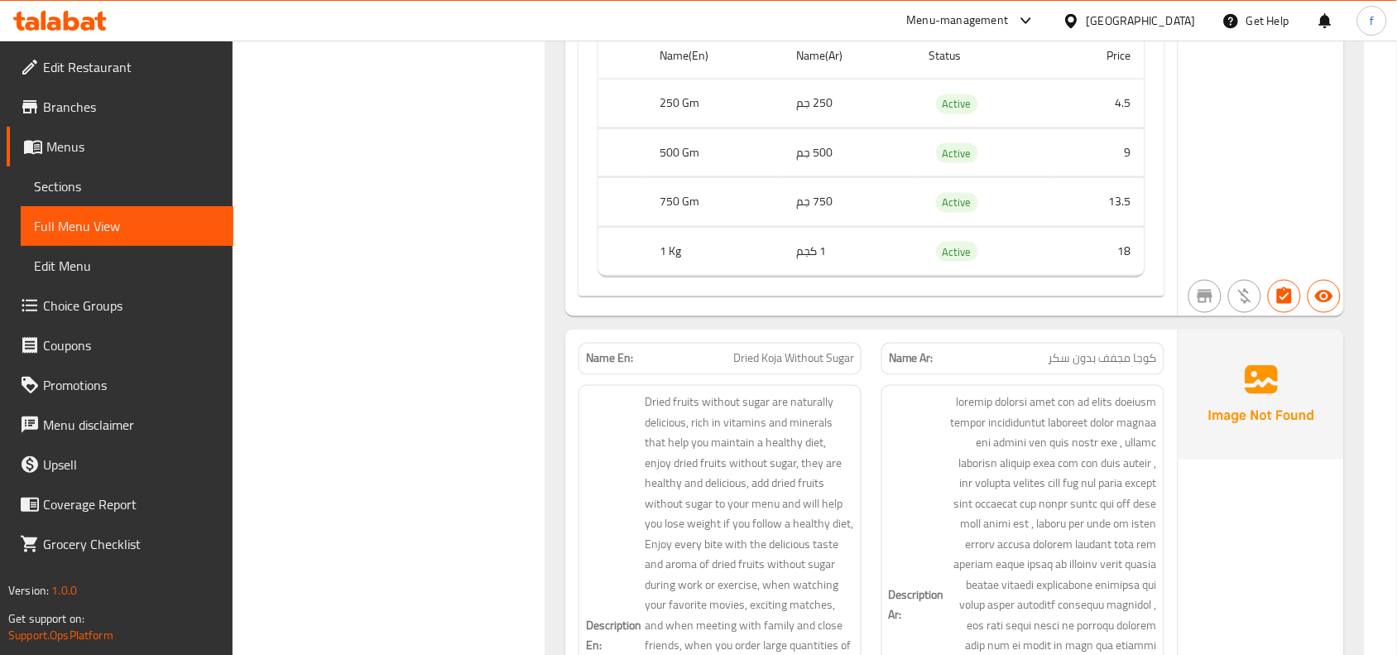
scroll to position [9902, 0]
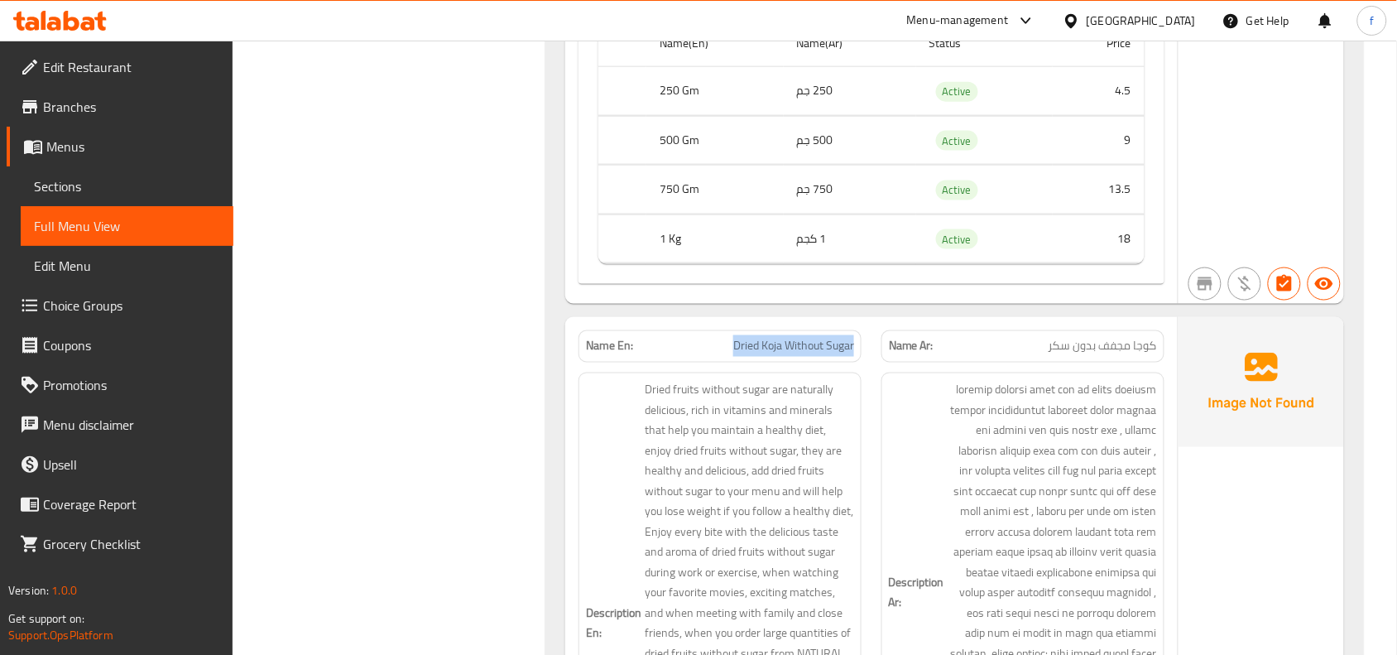
drag, startPoint x: 712, startPoint y: 242, endPoint x: 855, endPoint y: 262, distance: 144.6
click at [855, 330] on div "Name En: Dried Koja Without Sugar" at bounding box center [719, 346] width 283 height 32
copy span "Dried Koja Without Sugar"
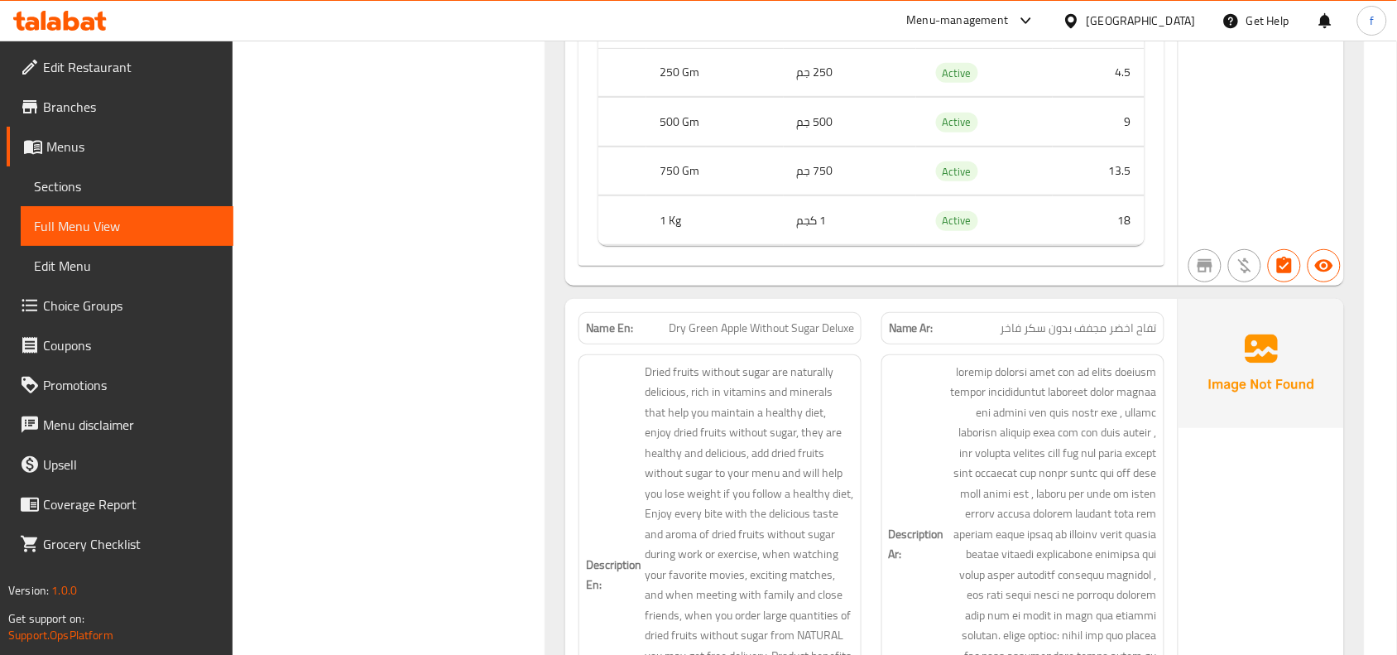
scroll to position [4006, 0]
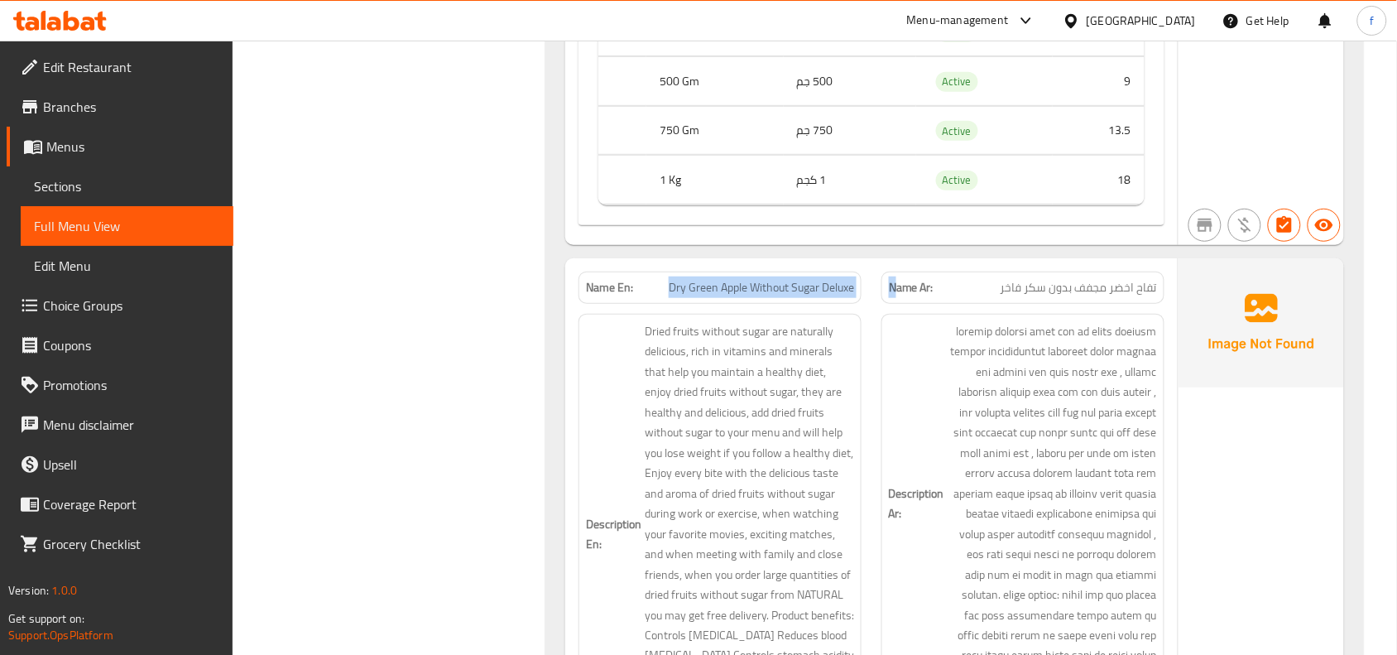
drag, startPoint x: 651, startPoint y: 266, endPoint x: 898, endPoint y: 278, distance: 246.8
click at [898, 278] on div "Name En: Dry Green Apple Without Sugar Deluxe Name Ar: تفاح اخضر مجفف بدون سكر …" at bounding box center [871, 287] width 606 height 52
copy div "Dry Green Apple Without Sugar Deluxe N"
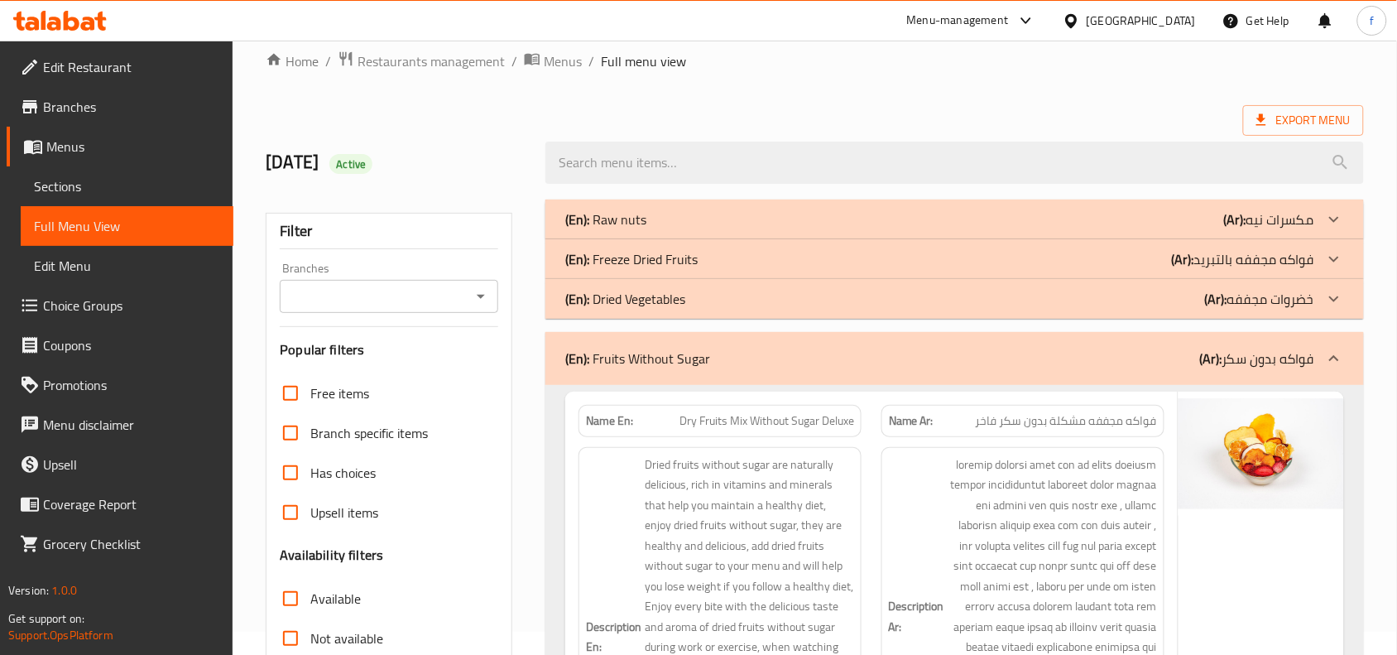
scroll to position [0, 0]
